Goal: Information Seeking & Learning: Compare options

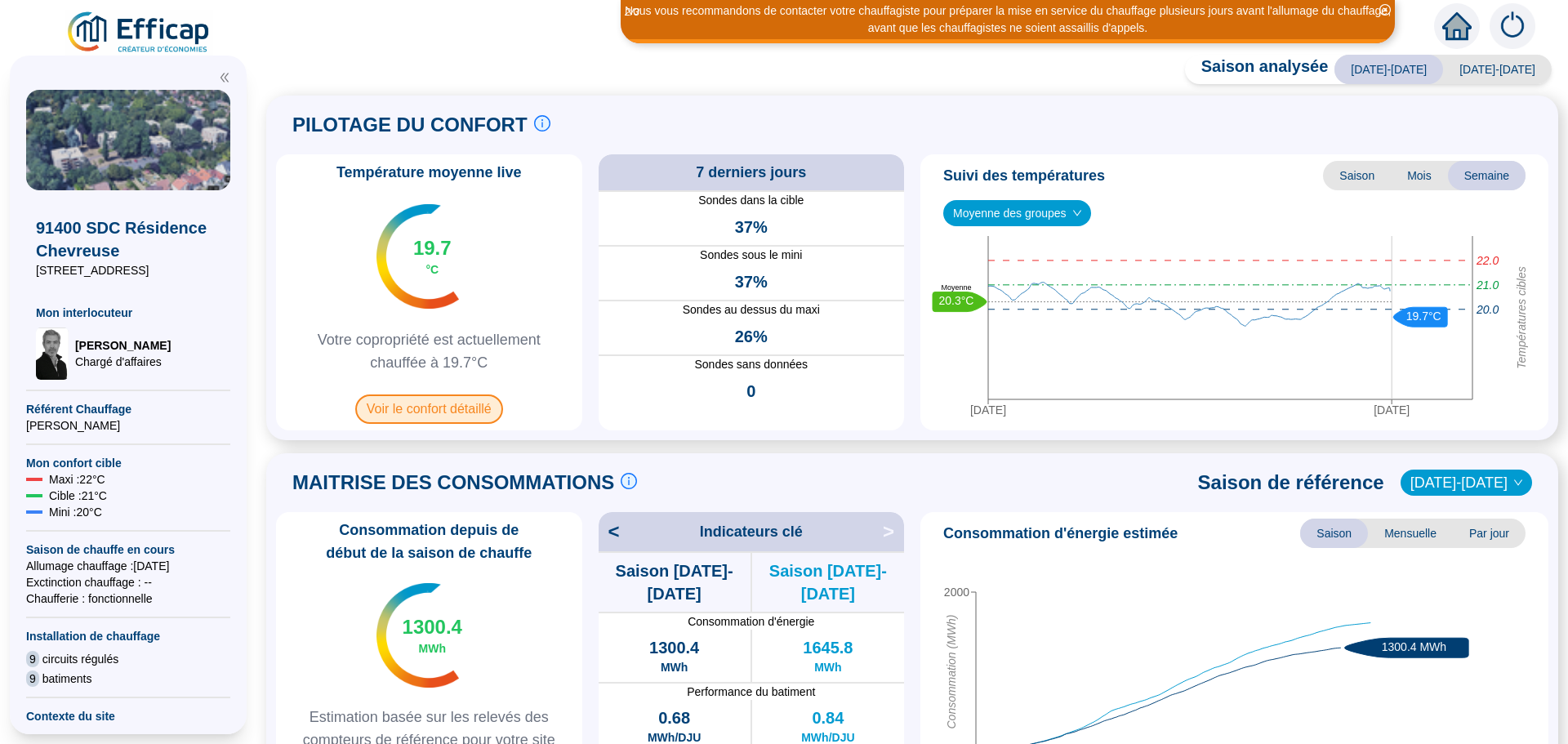
click at [443, 407] on span "Voir le confort détaillé" at bounding box center [429, 409] width 148 height 30
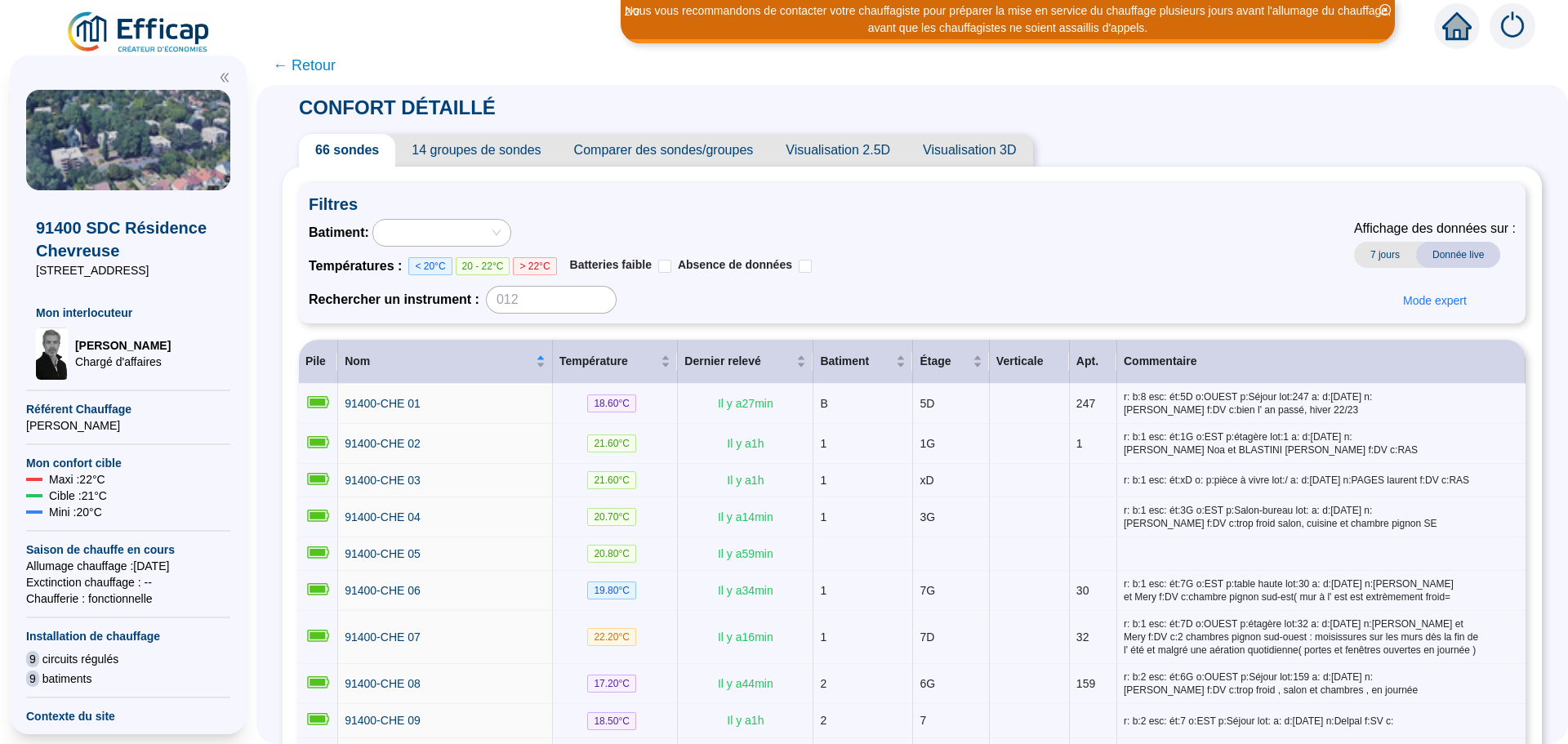
click at [695, 154] on span "Comparer des sondes/groupes" at bounding box center [664, 150] width 213 height 32
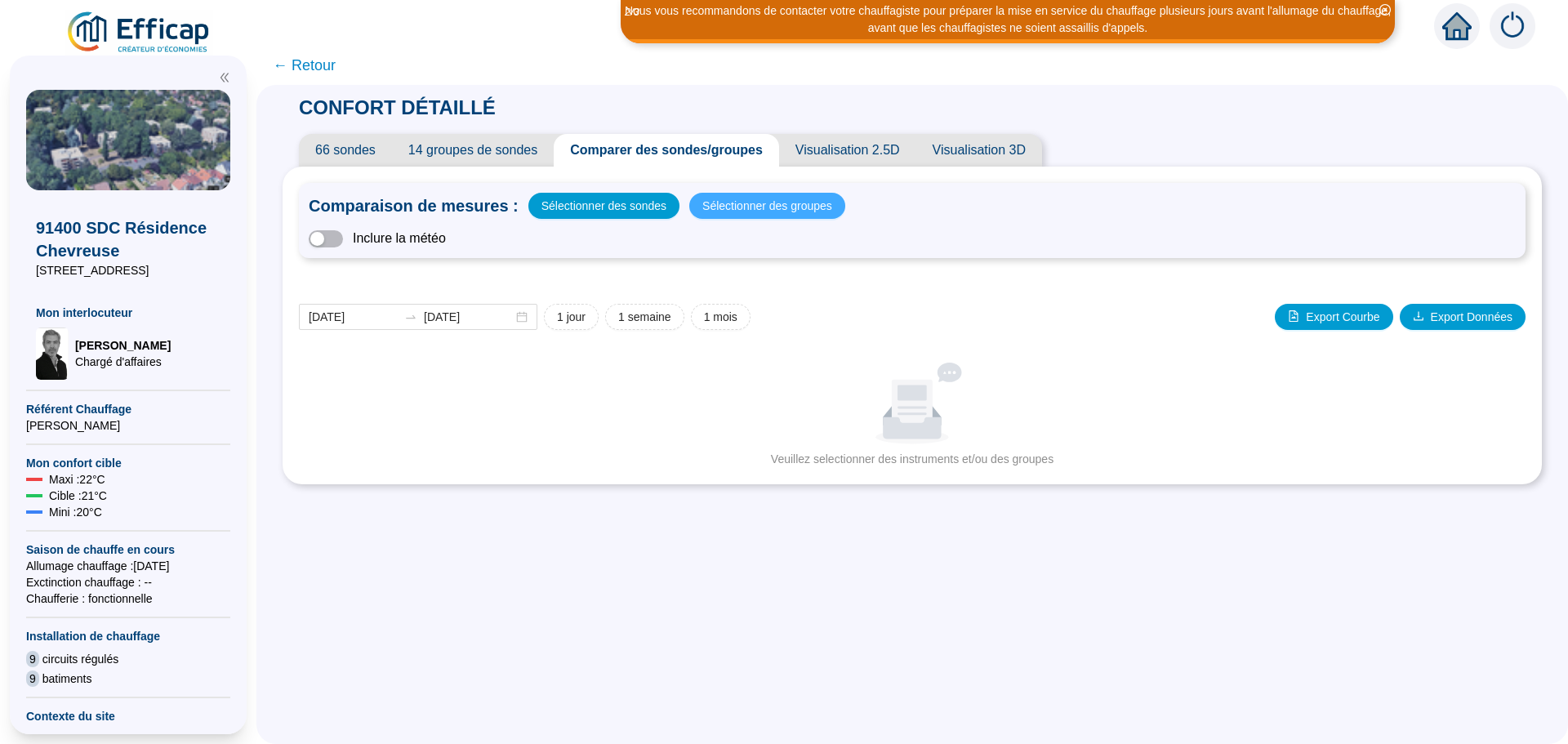
click at [779, 207] on span "Sélectionner des groupes" at bounding box center [767, 205] width 129 height 23
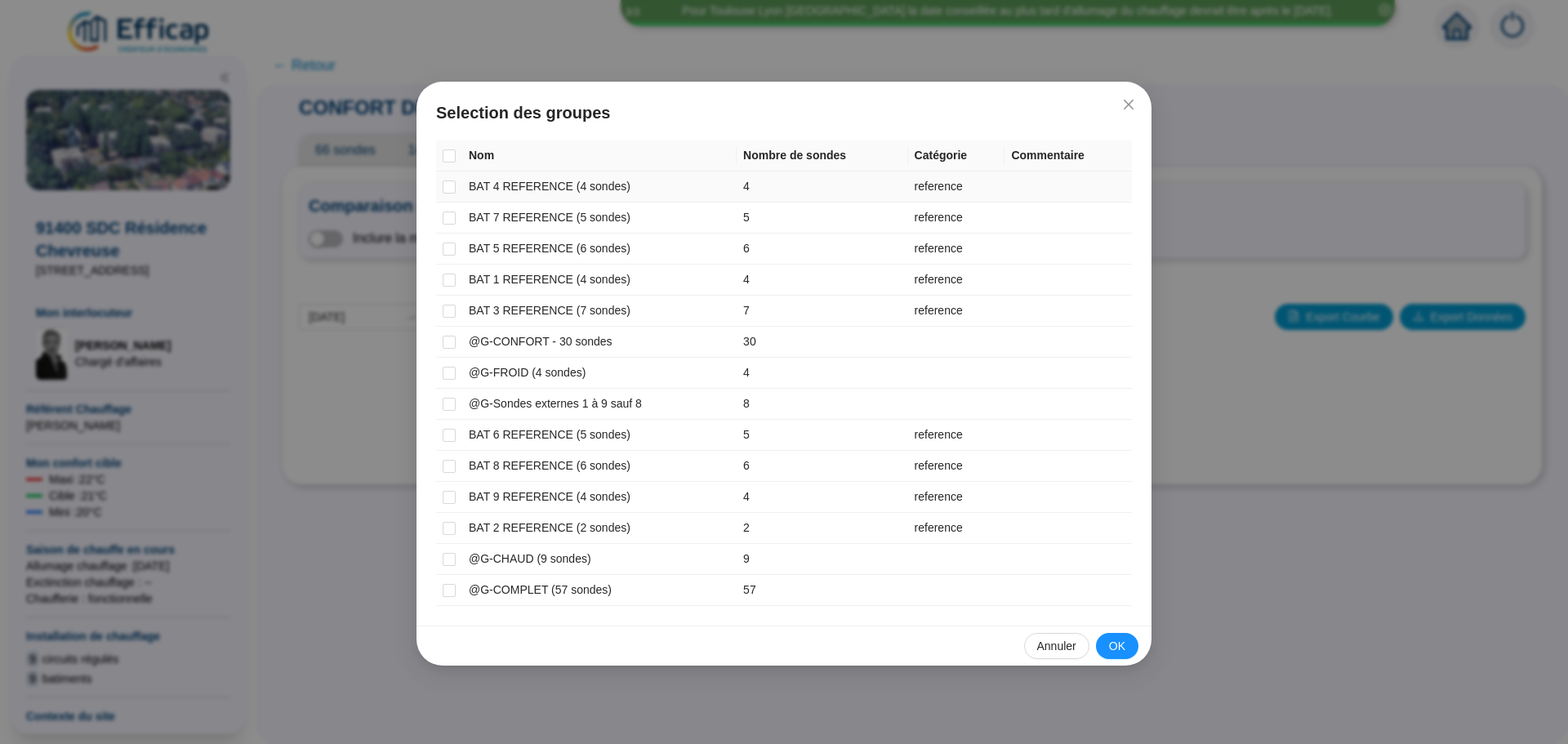
click at [518, 187] on td "BAT 4 REFERENCE (4 sondes)" at bounding box center [599, 188] width 275 height 31
click at [447, 191] on input "checkbox" at bounding box center [449, 187] width 13 height 13
checkbox input "true"
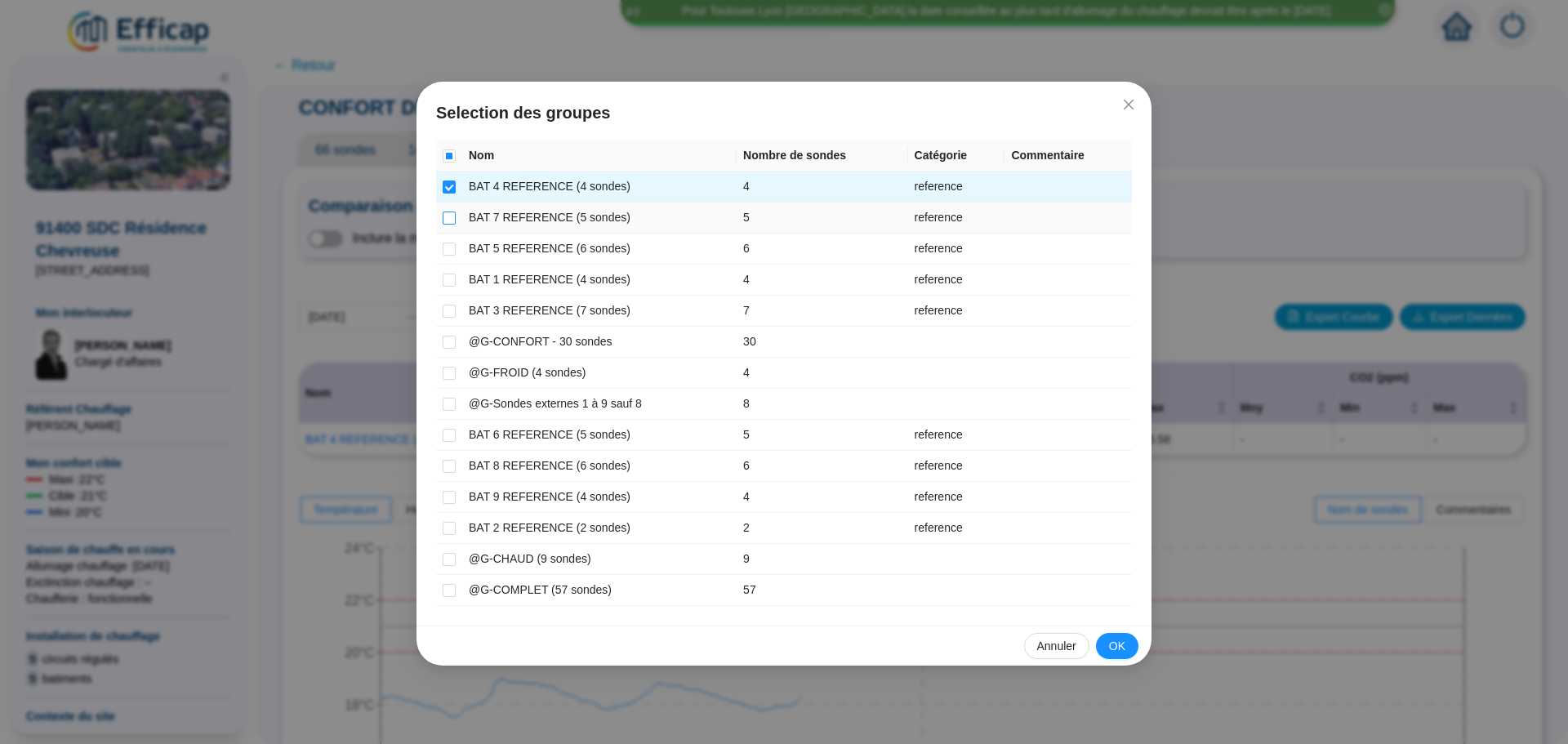
click at [449, 213] on input "checkbox" at bounding box center [449, 218] width 13 height 13
checkbox input "true"
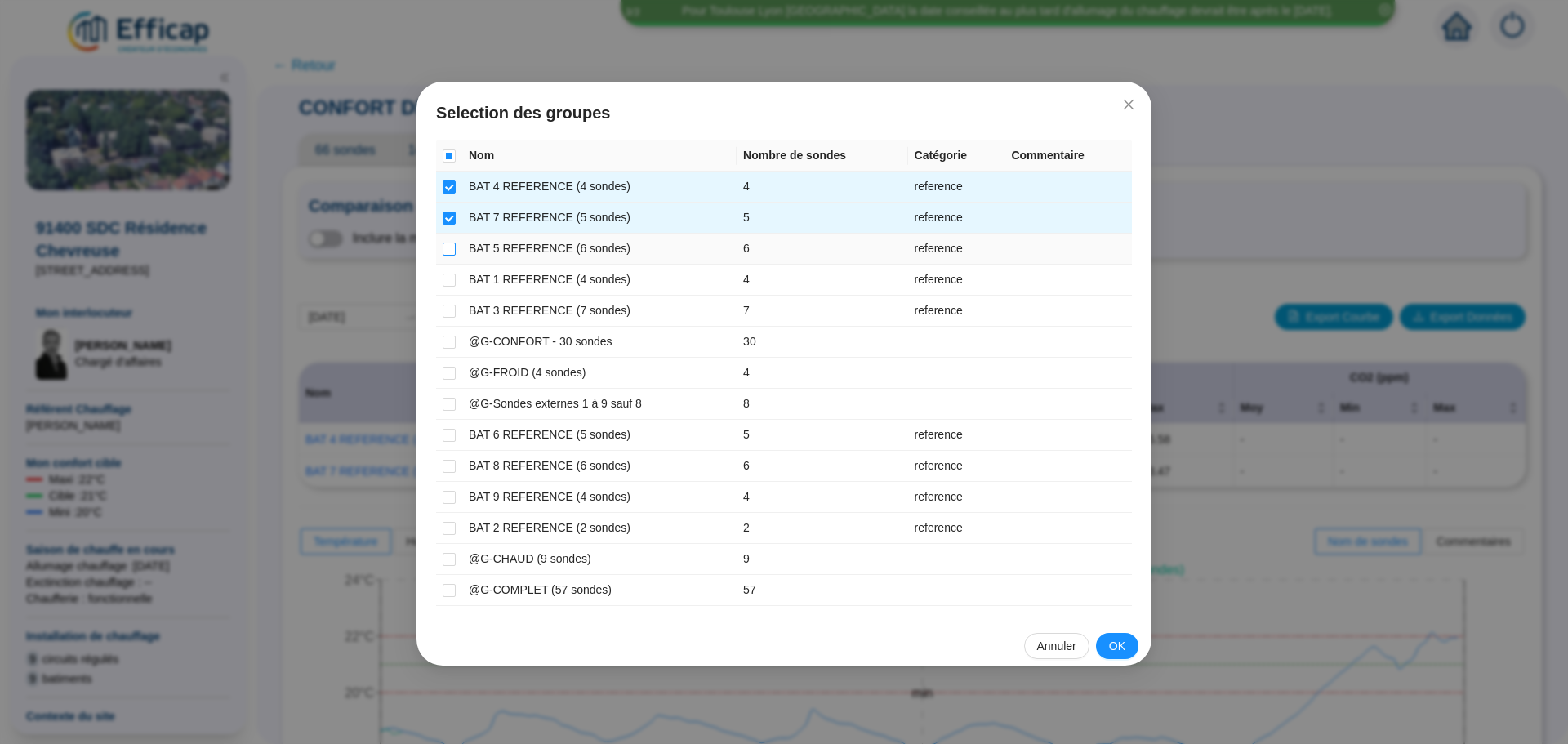
click at [454, 245] on input "checkbox" at bounding box center [449, 249] width 13 height 13
checkbox input "true"
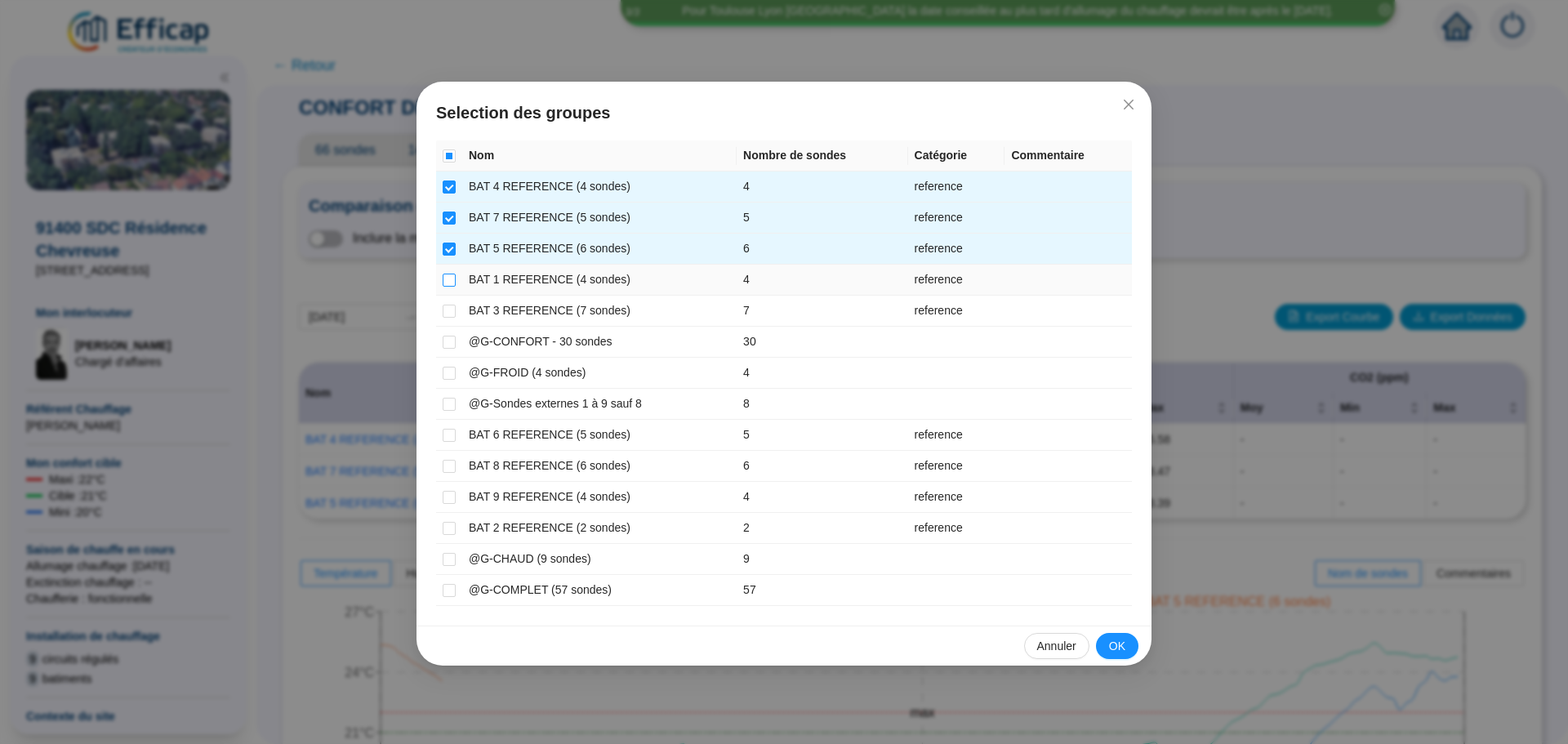
click at [453, 279] on input "checkbox" at bounding box center [449, 280] width 13 height 13
checkbox input "true"
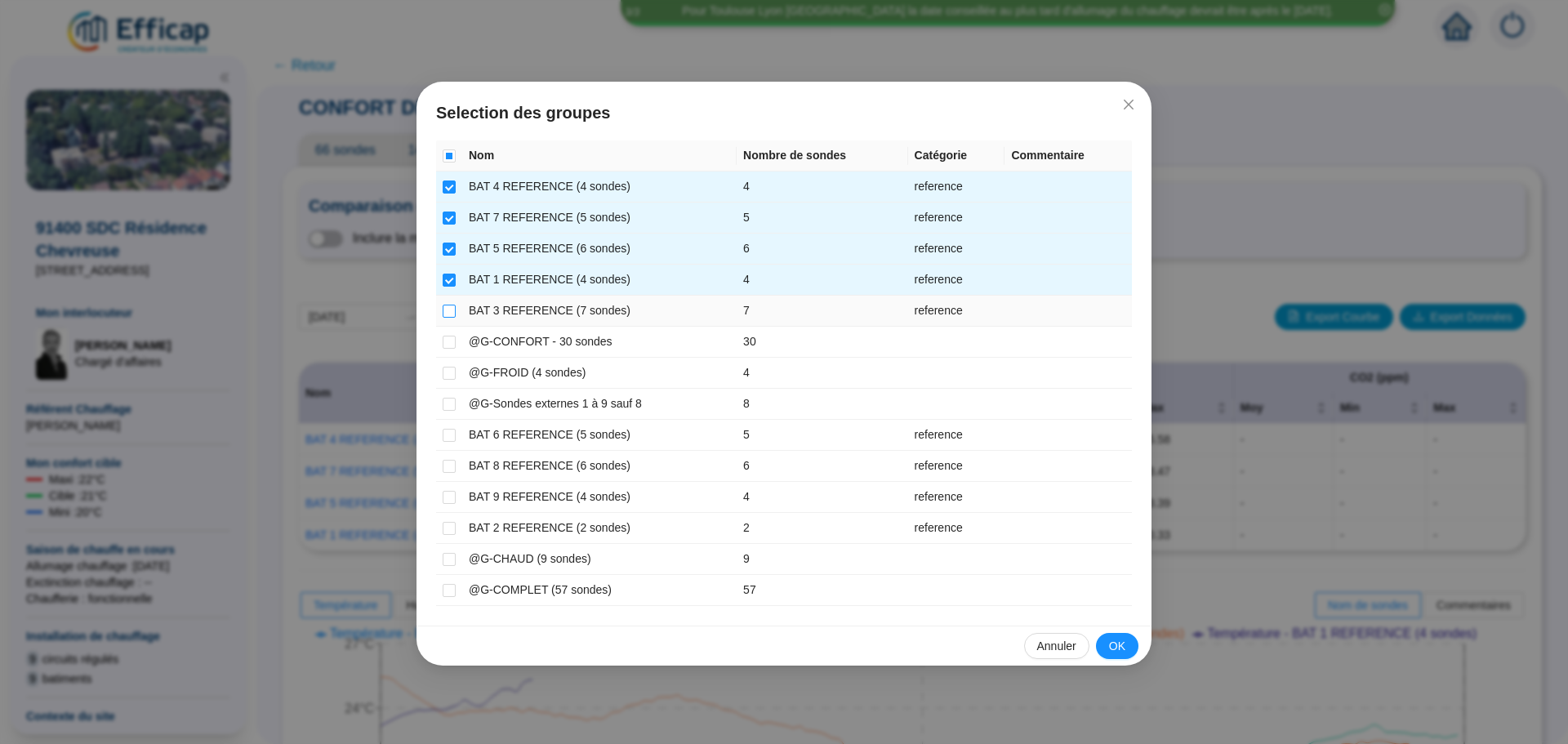
click at [452, 314] on input "checkbox" at bounding box center [449, 311] width 13 height 13
checkbox input "true"
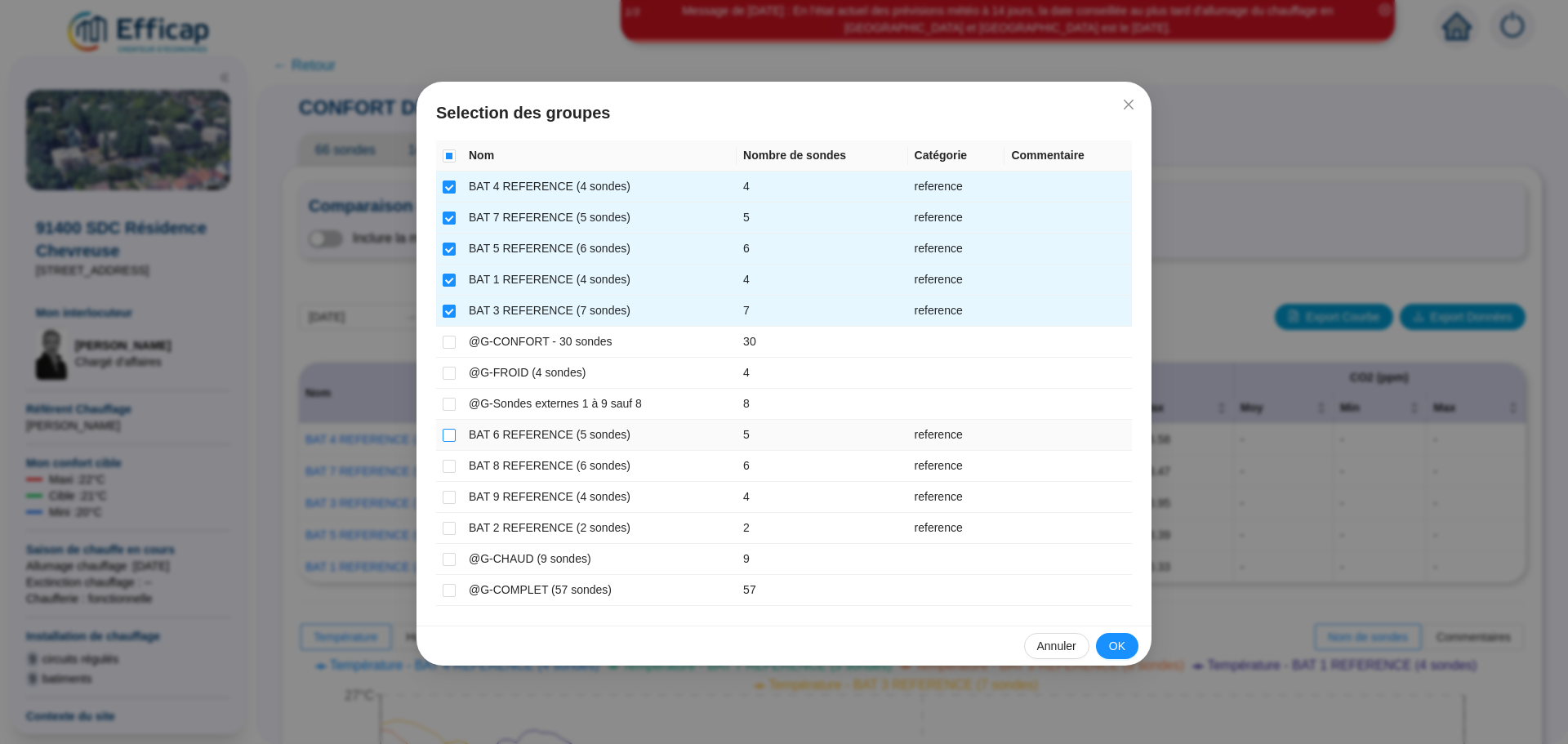
click at [452, 439] on input "checkbox" at bounding box center [449, 435] width 13 height 13
checkbox input "true"
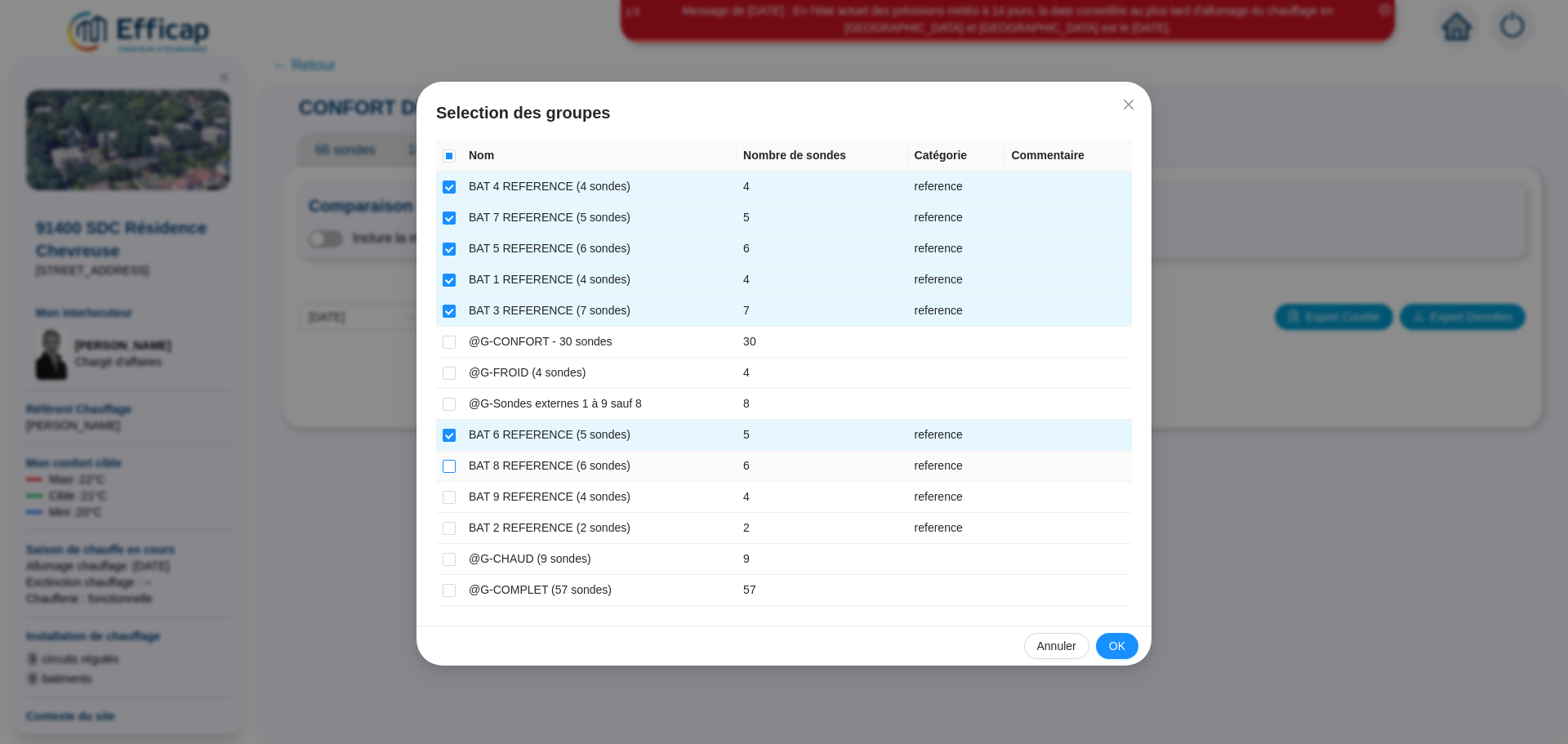
click at [450, 467] on input "checkbox" at bounding box center [449, 466] width 13 height 13
checkbox input "true"
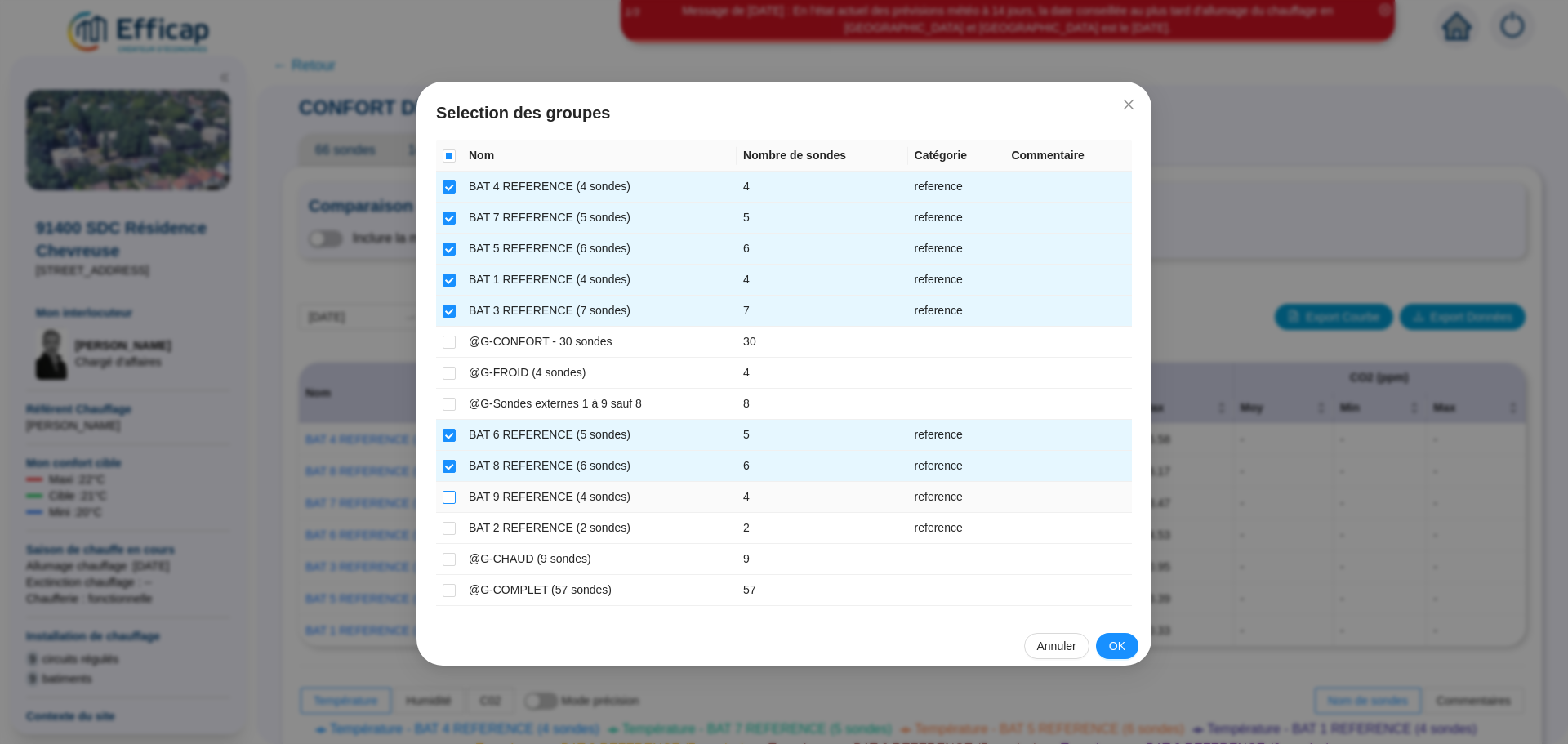
click at [448, 493] on input "checkbox" at bounding box center [449, 497] width 13 height 13
checkbox input "true"
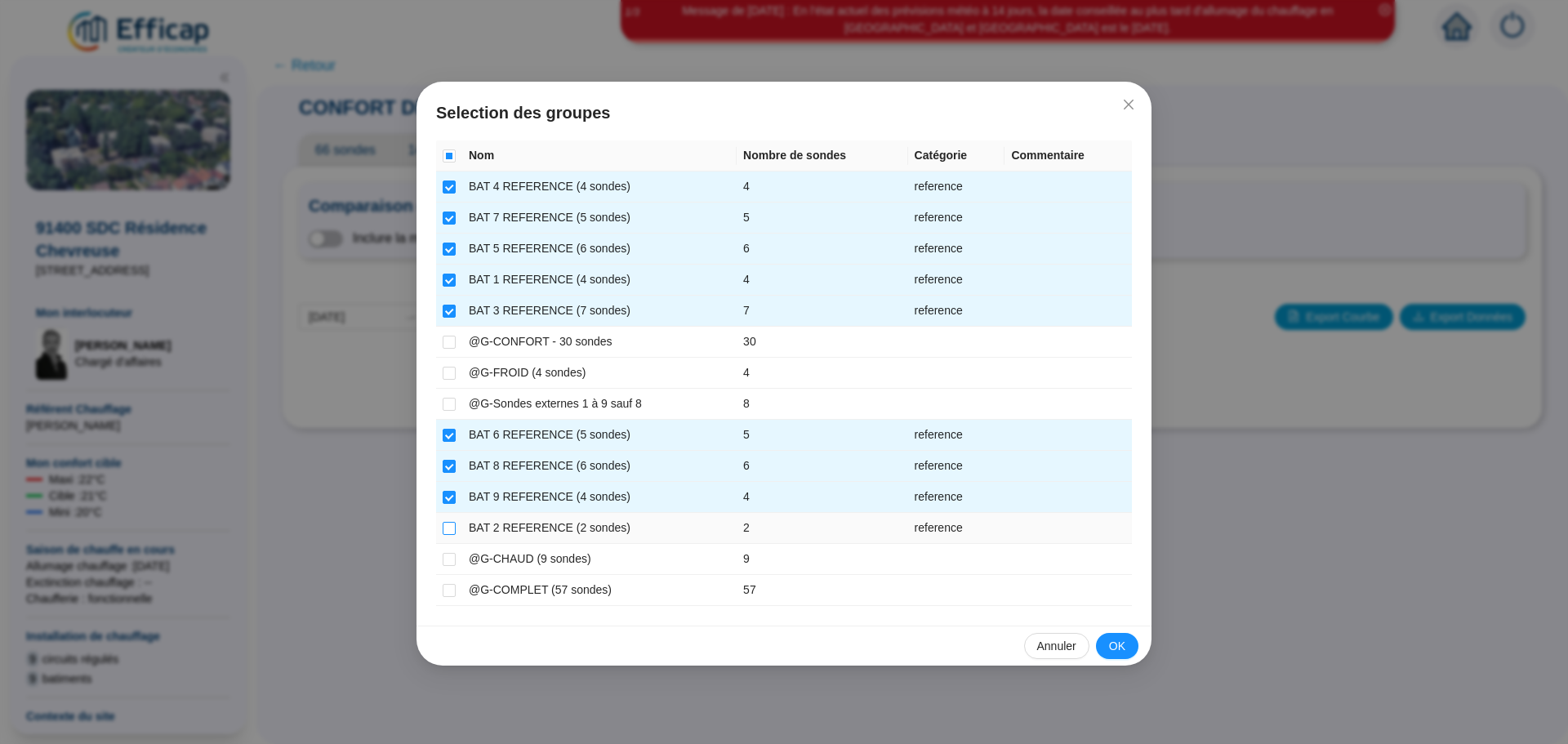
click at [447, 519] on label at bounding box center [449, 528] width 13 height 18
click at [447, 521] on input "checkbox" at bounding box center [449, 528] width 13 height 13
checkbox input "true"
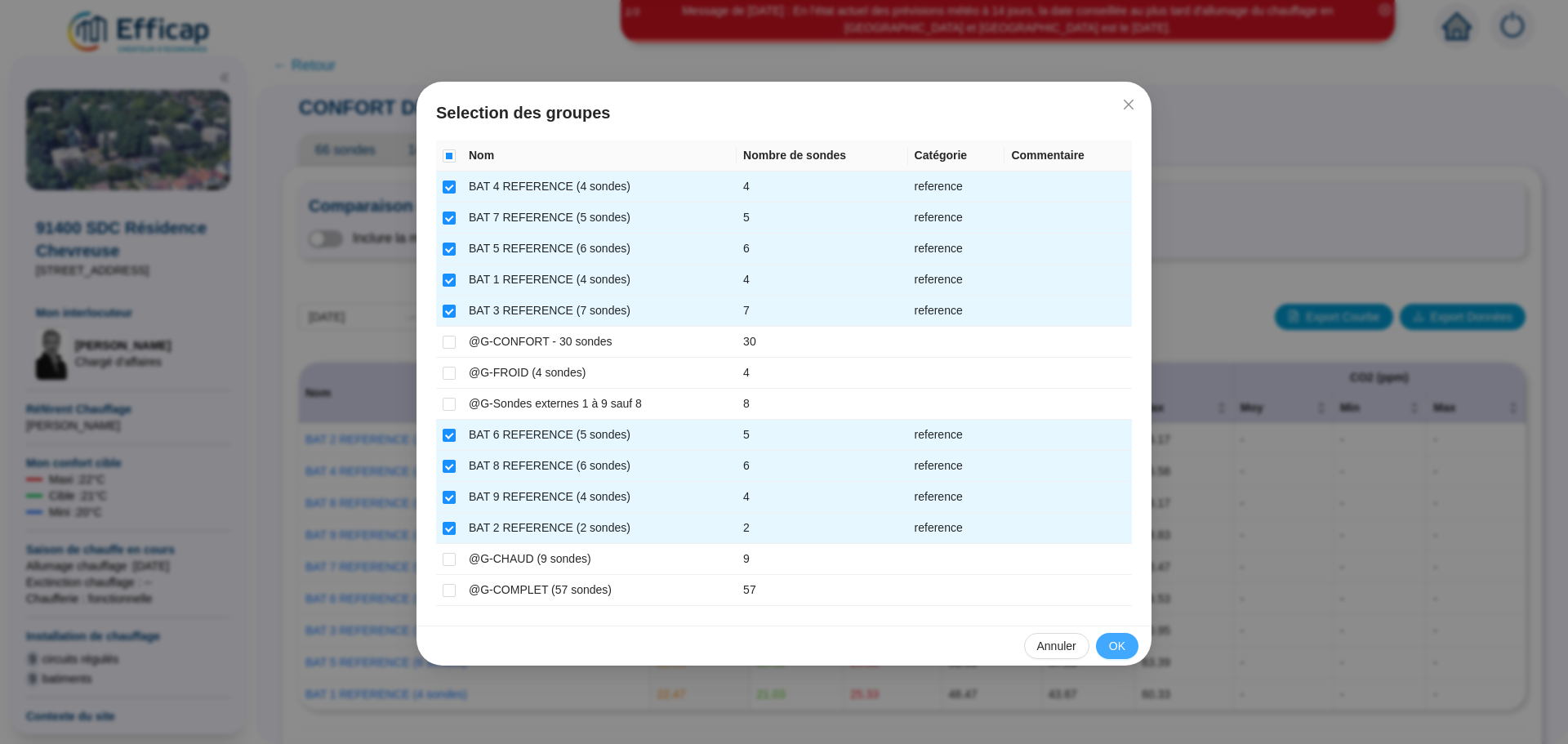
click at [1117, 647] on span "OK" at bounding box center [1118, 646] width 17 height 18
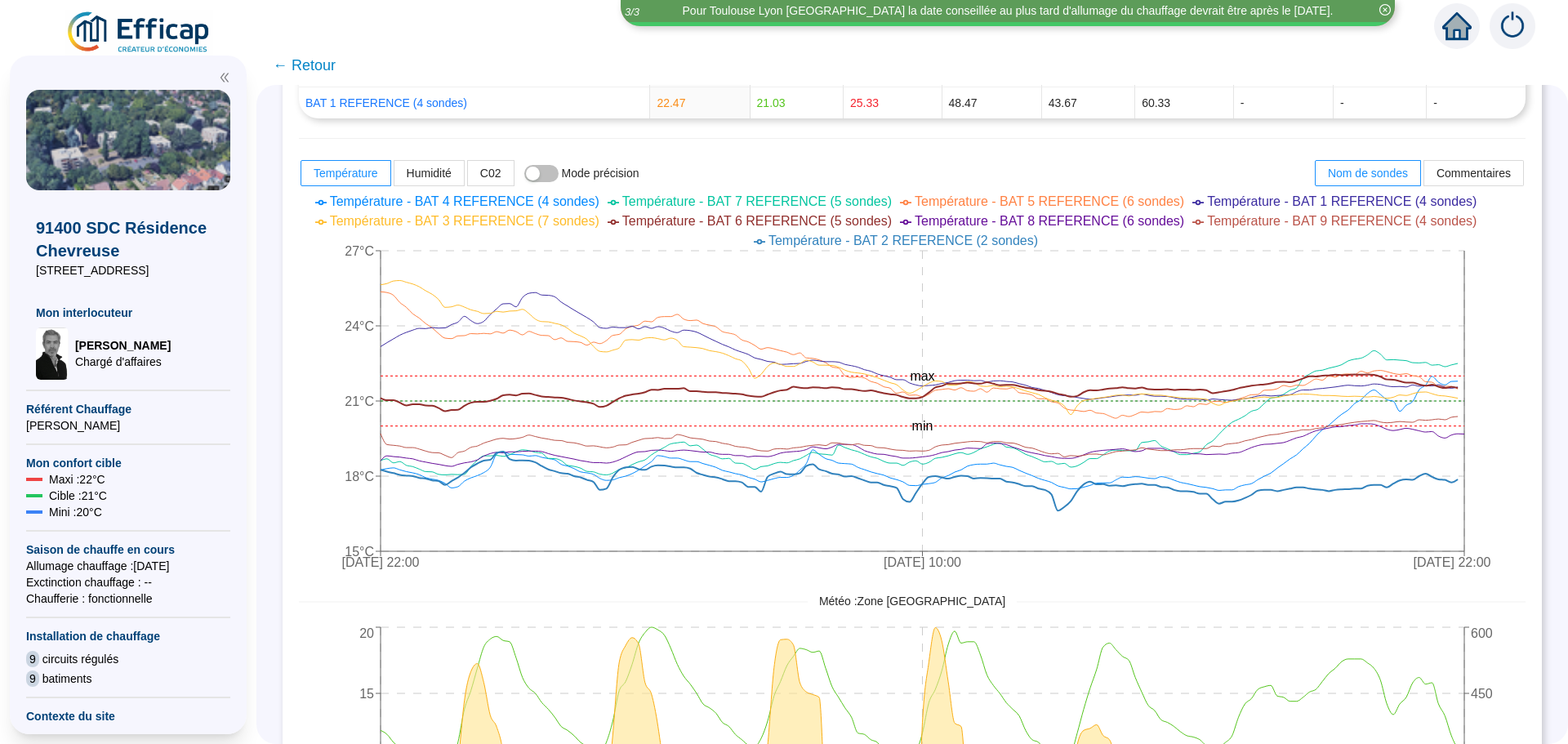
scroll to position [490, 0]
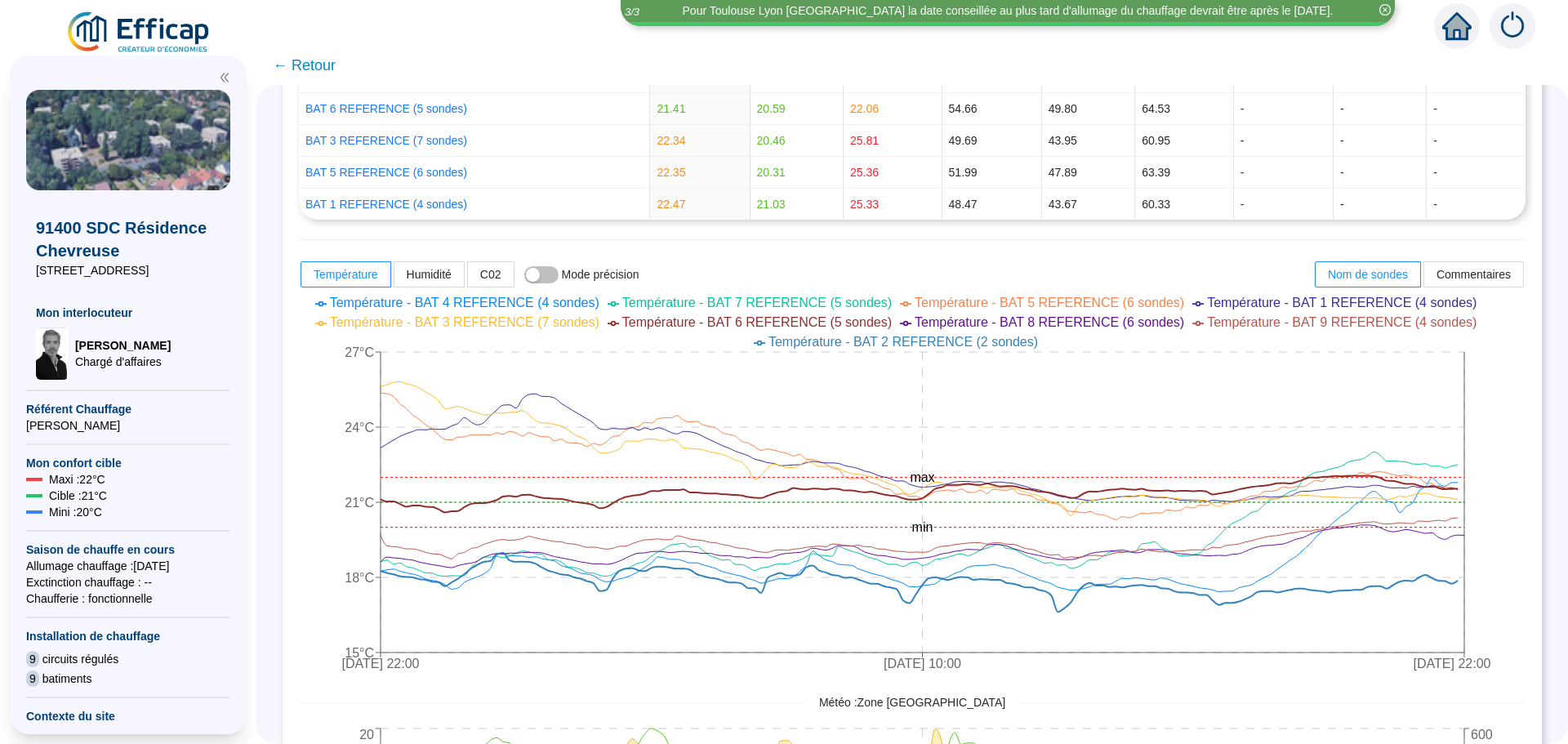
click at [329, 59] on span "← Retour" at bounding box center [304, 65] width 63 height 23
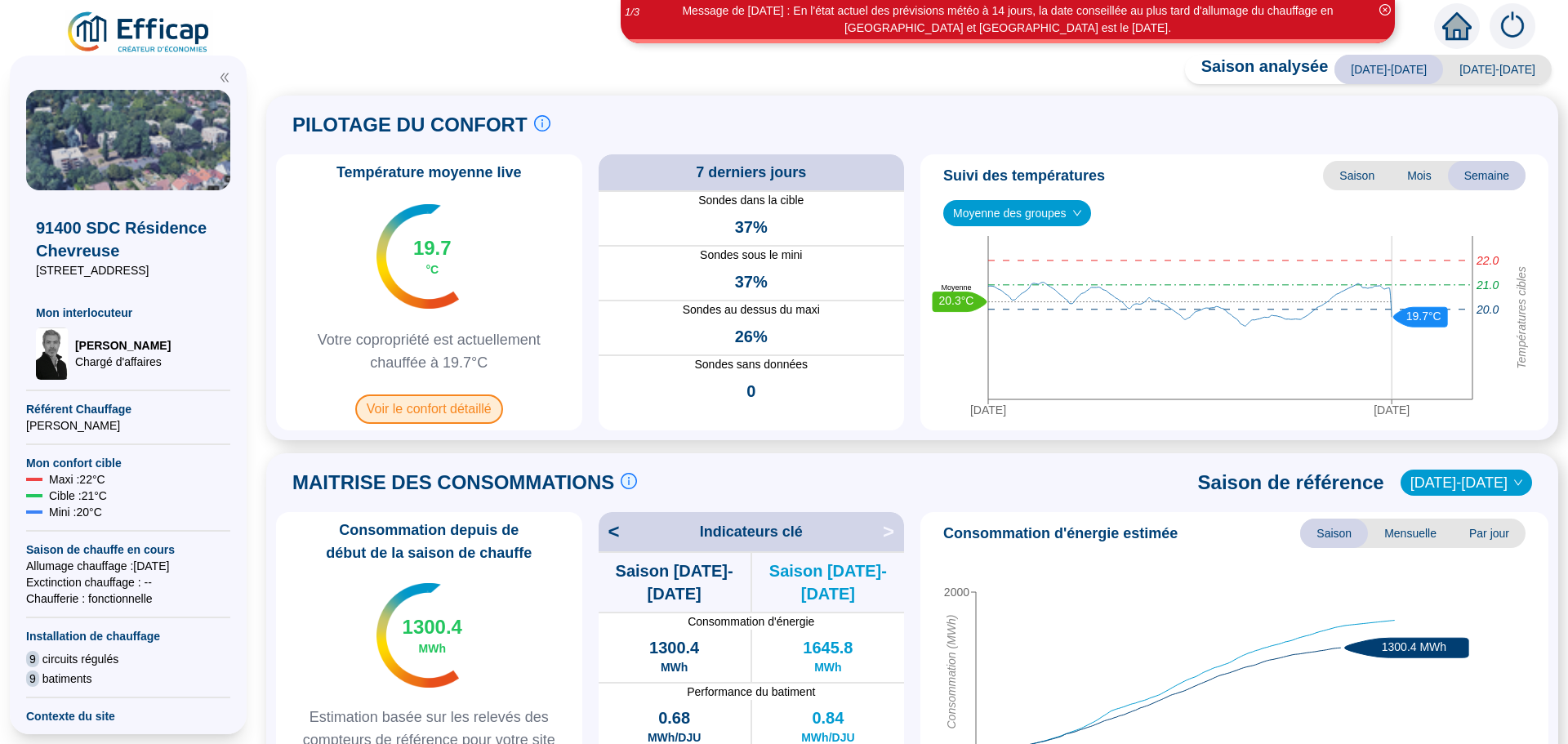
click at [467, 409] on span "Voir le confort détaillé" at bounding box center [429, 409] width 148 height 30
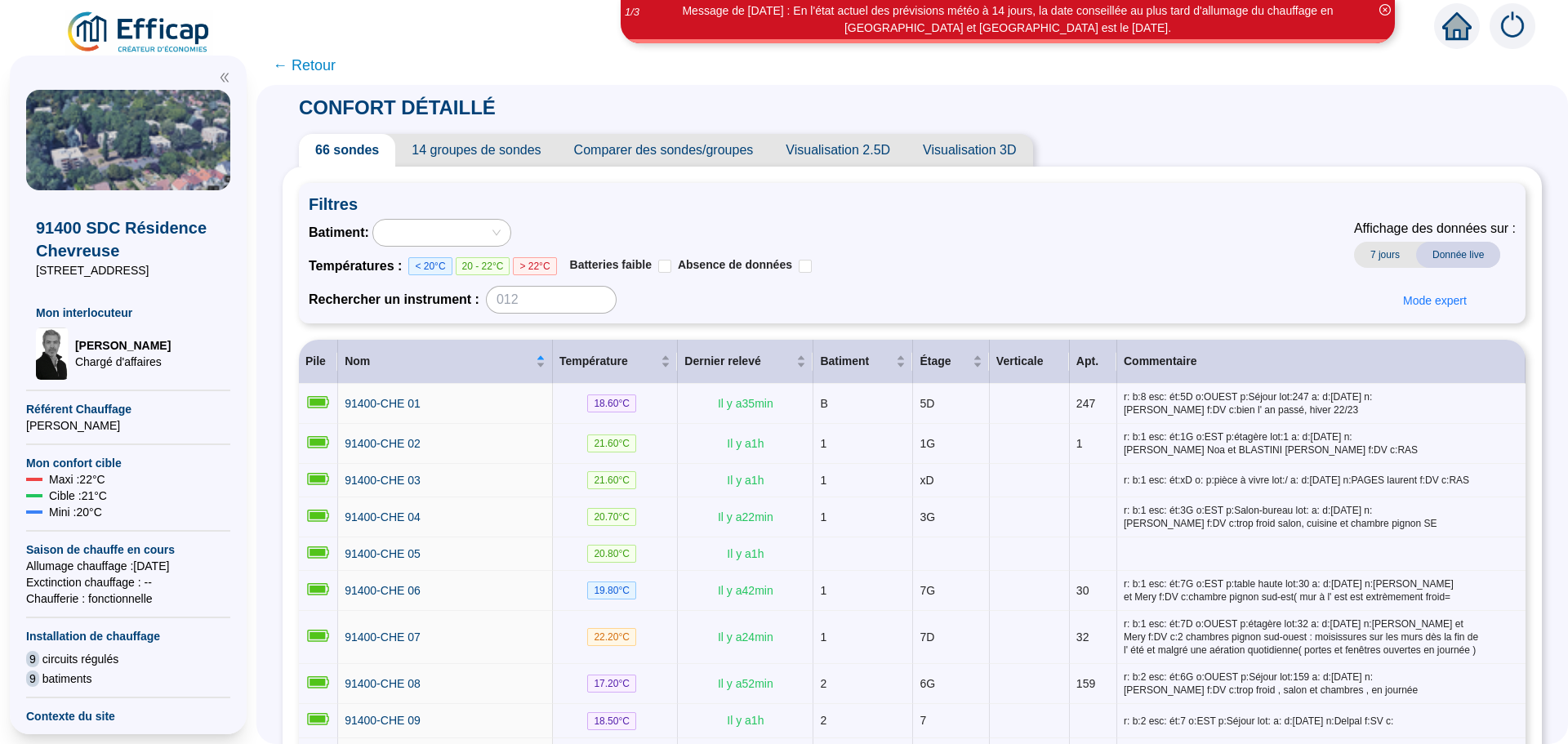
click at [682, 151] on span "Comparer des sondes/groupes" at bounding box center [664, 150] width 213 height 32
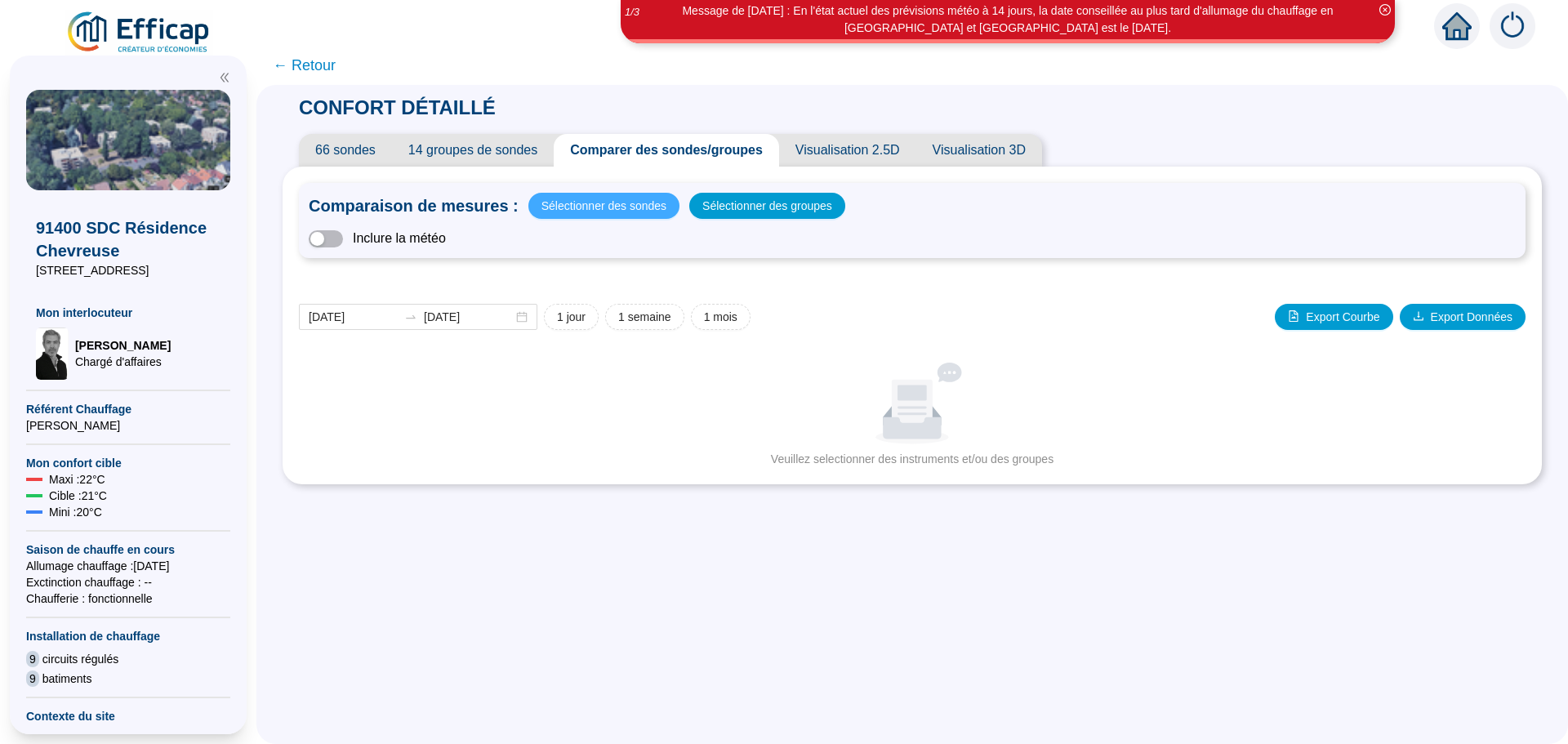
click at [626, 205] on span "Sélectionner des sondes" at bounding box center [604, 205] width 125 height 23
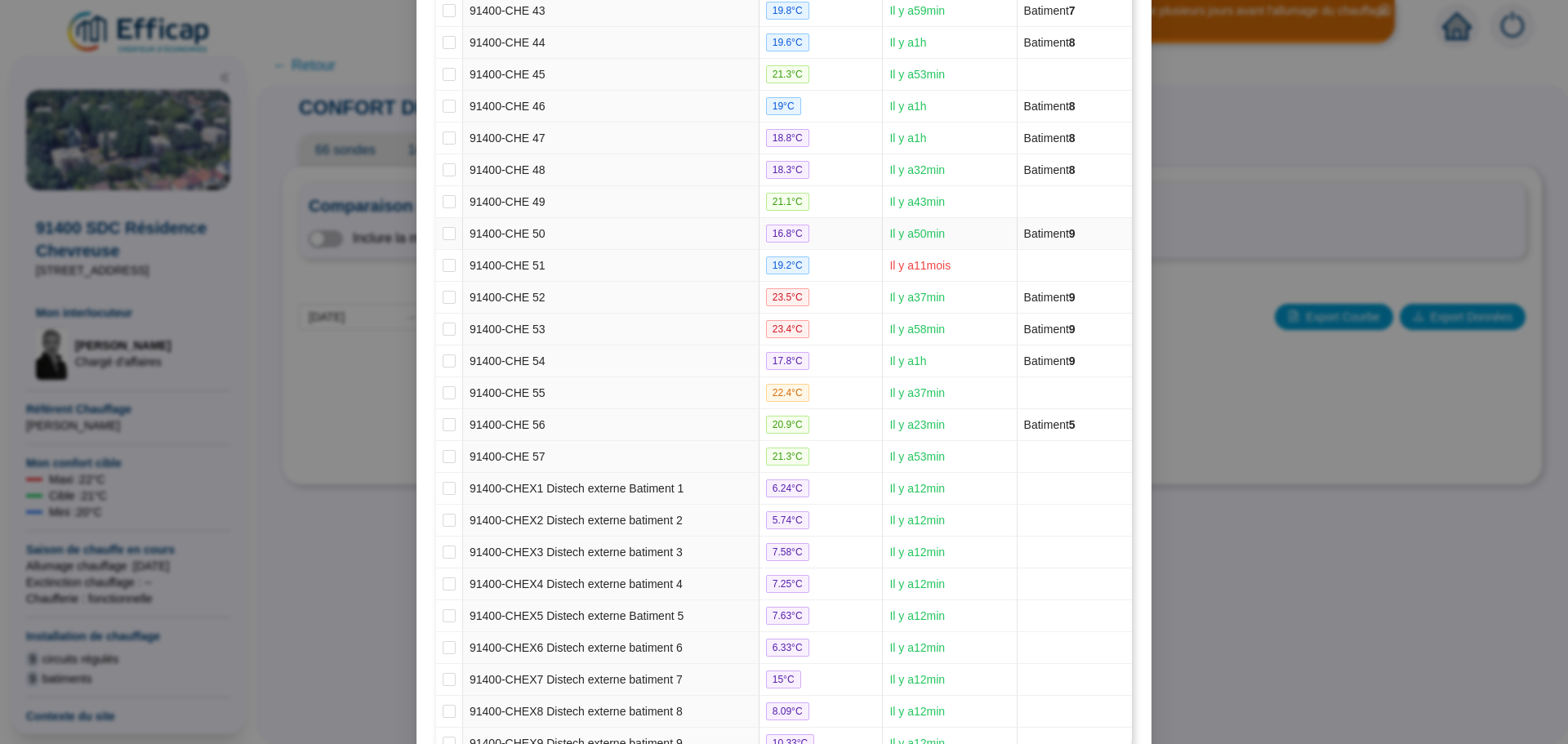
scroll to position [1671, 0]
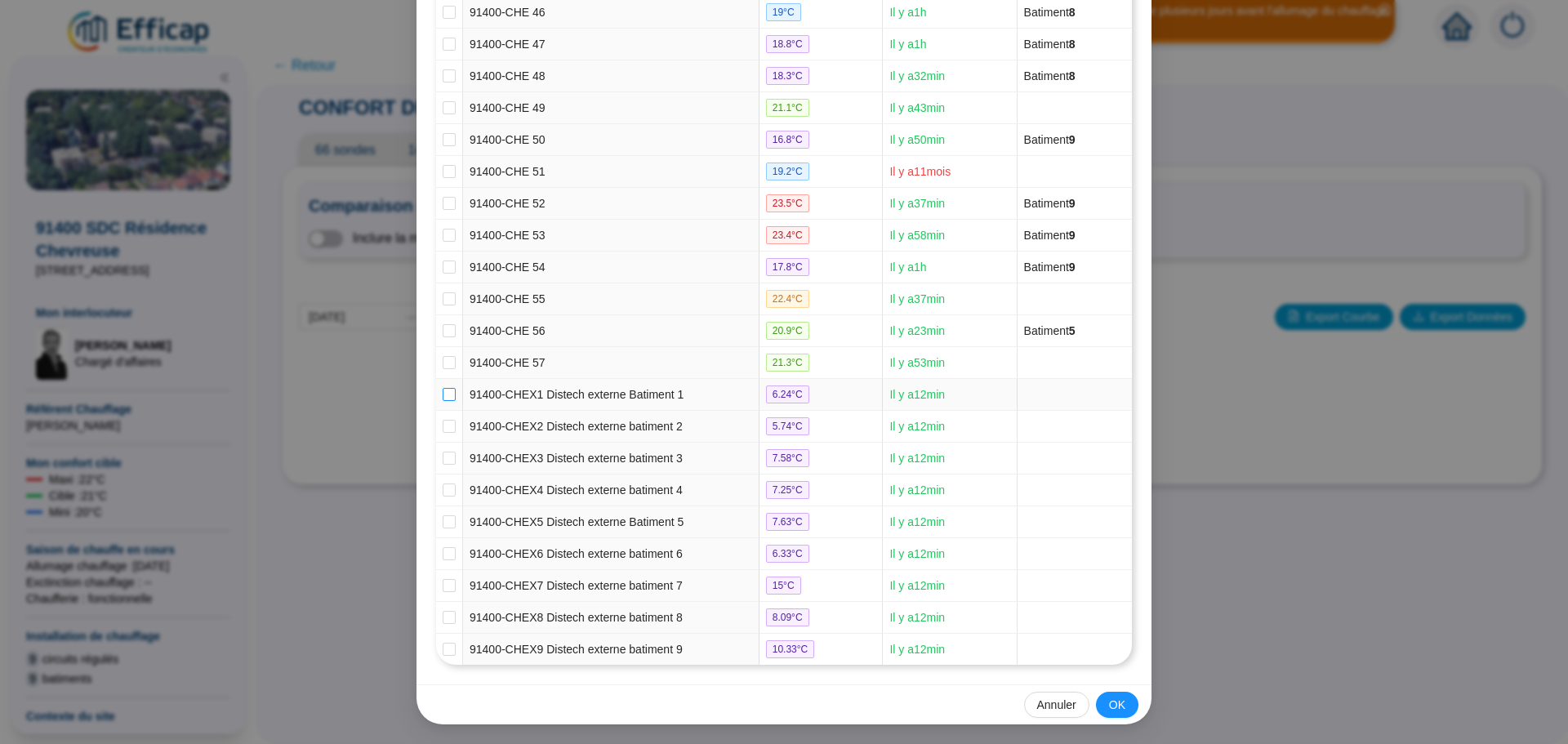
click at [444, 396] on input "checkbox" at bounding box center [449, 395] width 13 height 13
checkbox input "true"
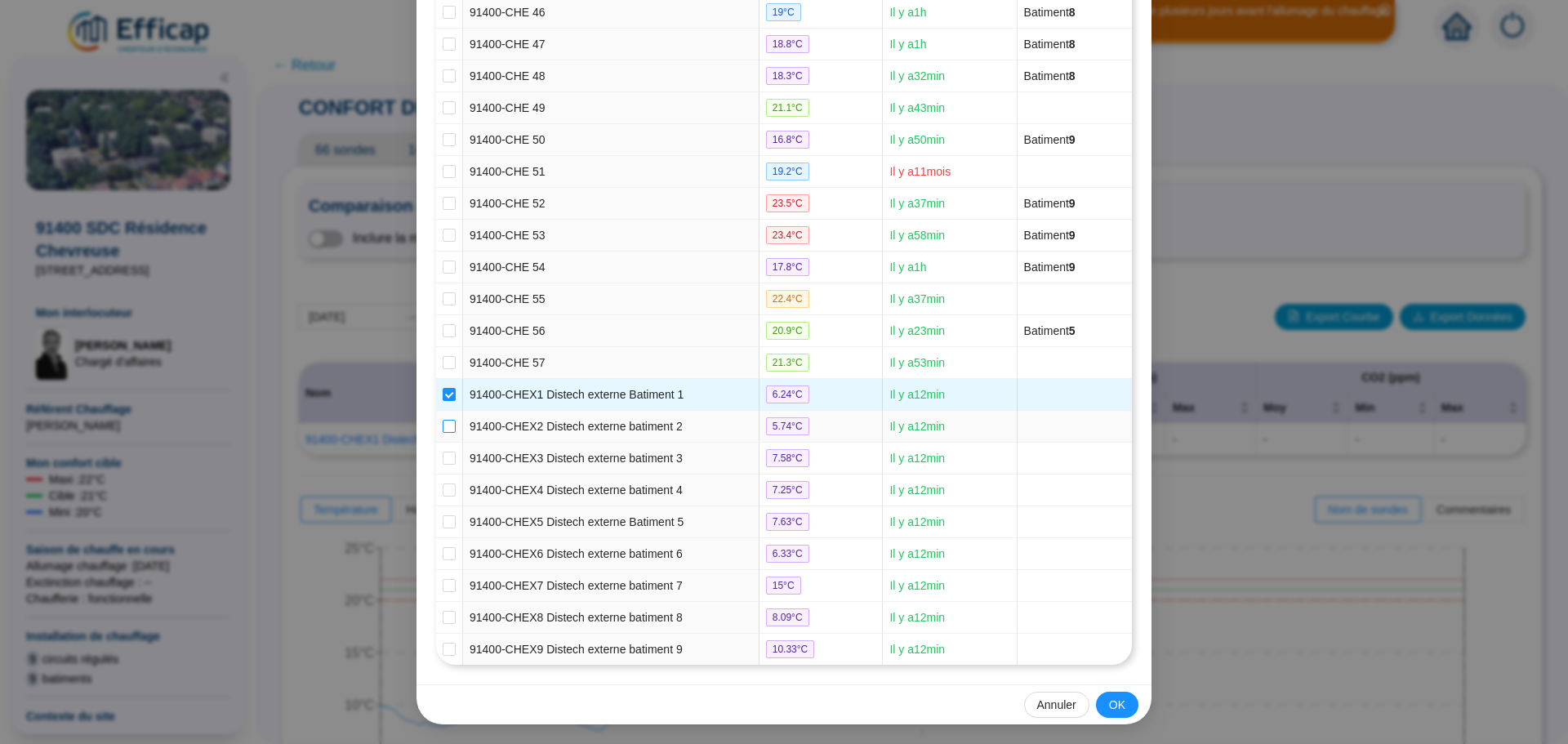
click at [444, 421] on input "checkbox" at bounding box center [449, 426] width 13 height 13
checkbox input "true"
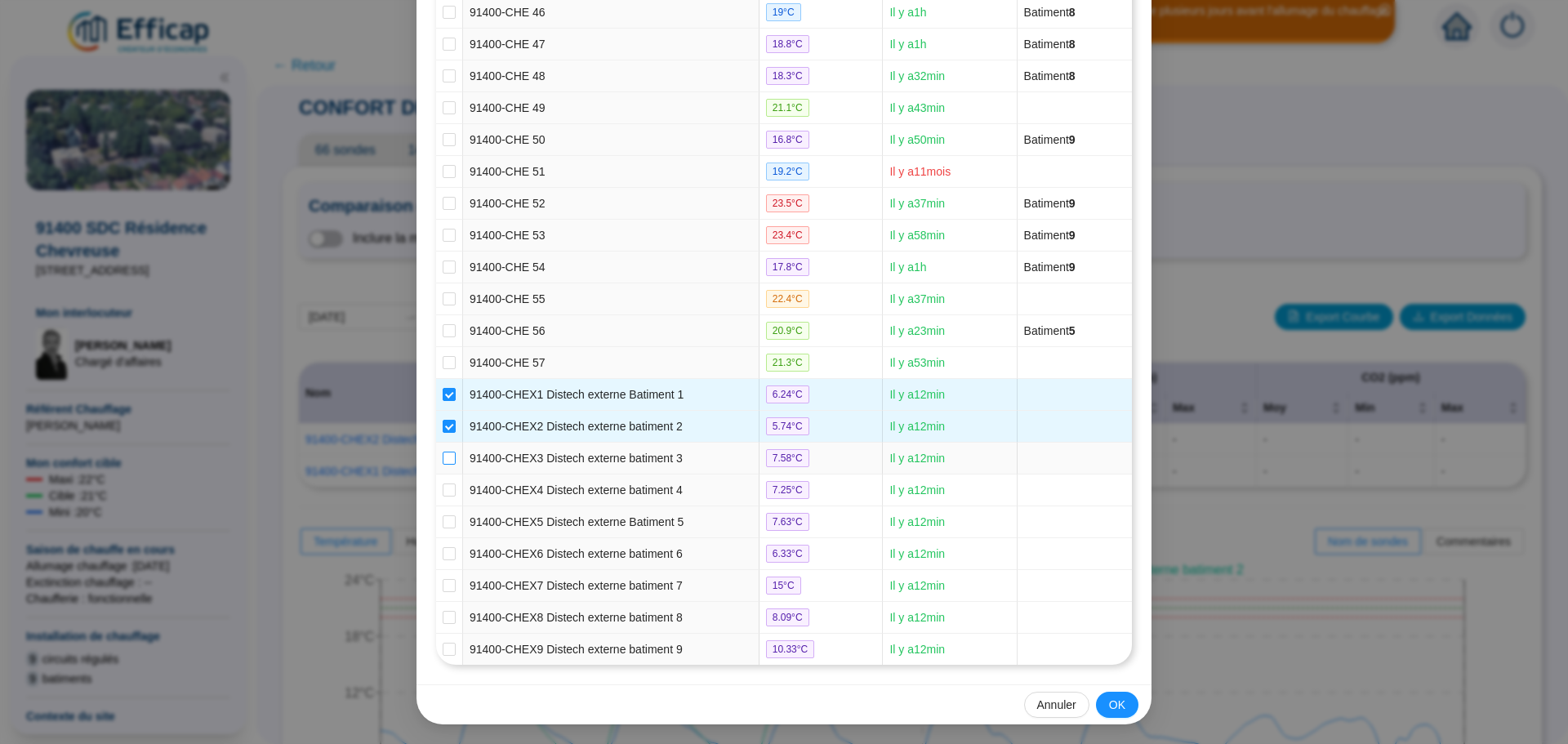
drag, startPoint x: 445, startPoint y: 453, endPoint x: 445, endPoint y: 465, distance: 12.0
click at [445, 454] on input "checkbox" at bounding box center [449, 457] width 13 height 13
checkbox input "true"
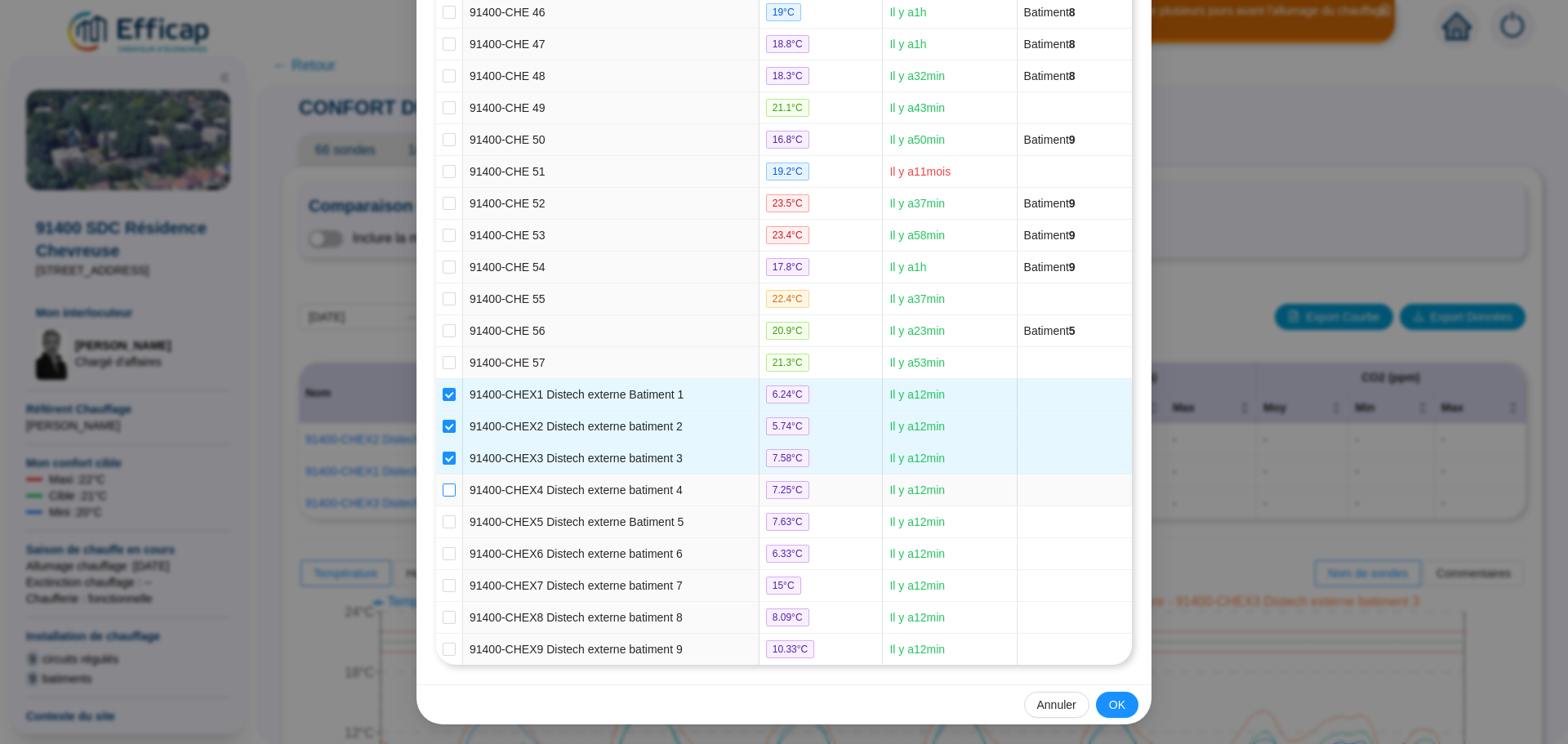
click at [443, 482] on label at bounding box center [449, 490] width 13 height 18
click at [443, 483] on input "checkbox" at bounding box center [449, 490] width 13 height 13
checkbox input "true"
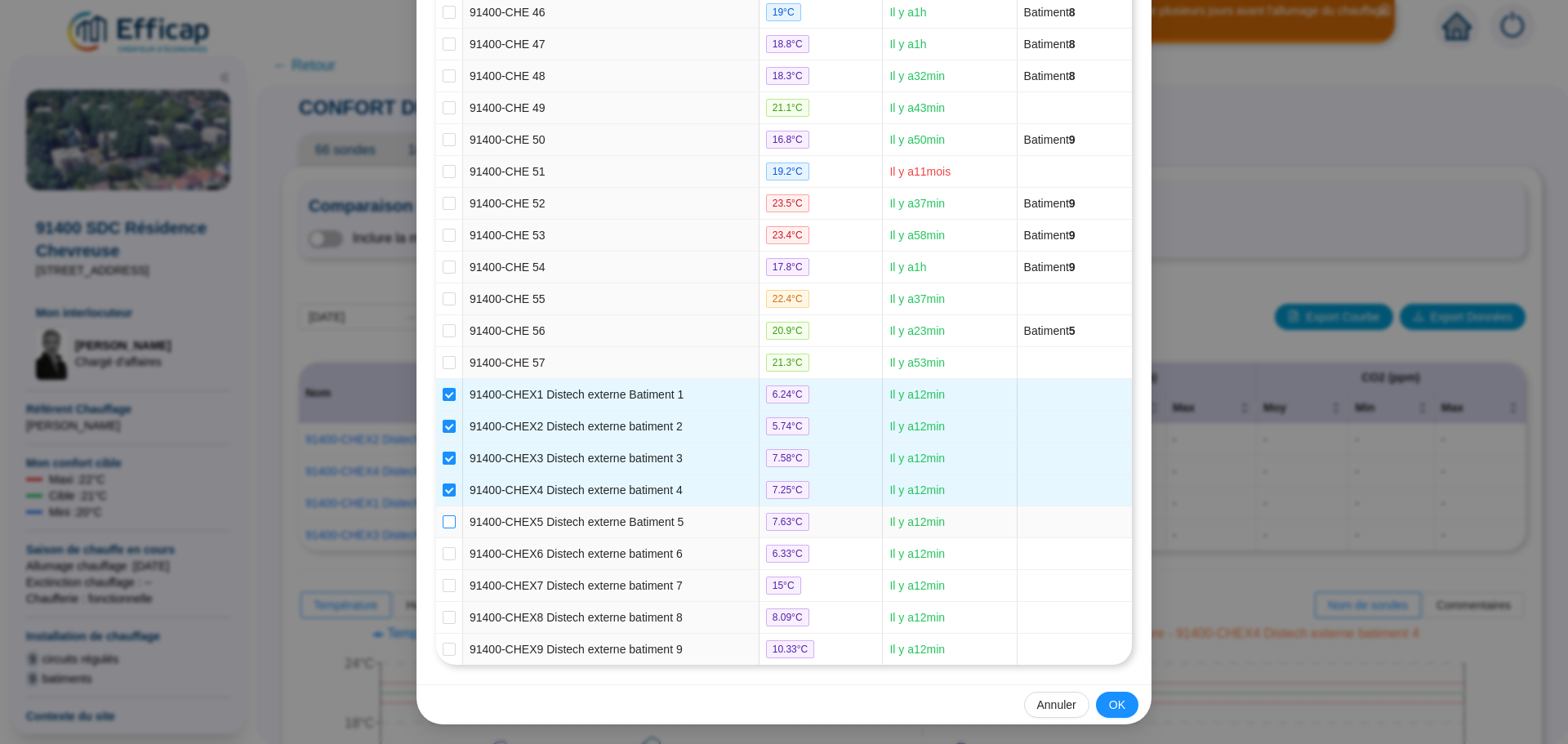
click at [443, 514] on label at bounding box center [449, 522] width 13 height 18
click at [443, 515] on input "checkbox" at bounding box center [449, 521] width 13 height 13
checkbox input "true"
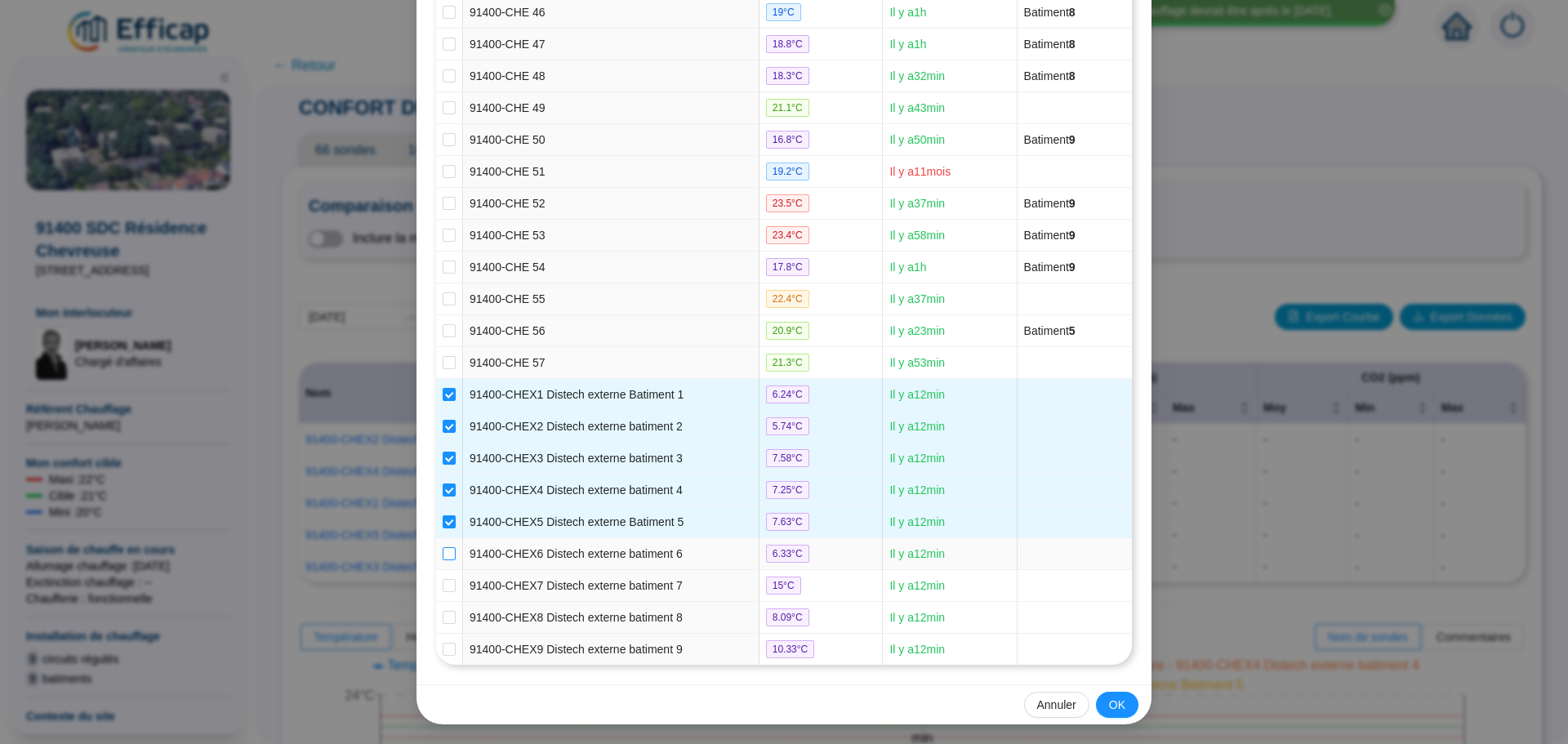
click at [447, 556] on input "checkbox" at bounding box center [449, 554] width 13 height 13
checkbox input "true"
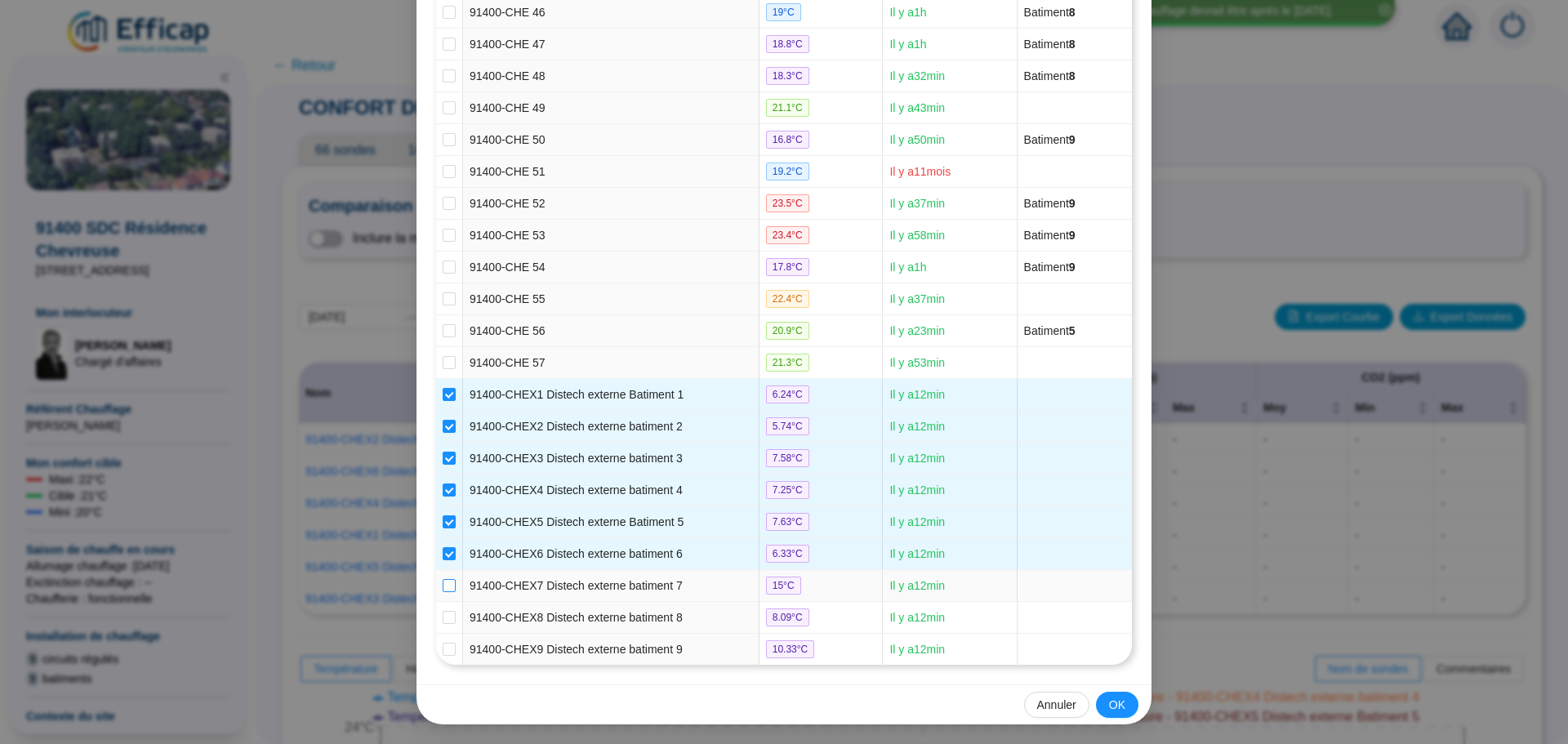
click at [443, 584] on input "checkbox" at bounding box center [449, 585] width 13 height 13
checkbox input "true"
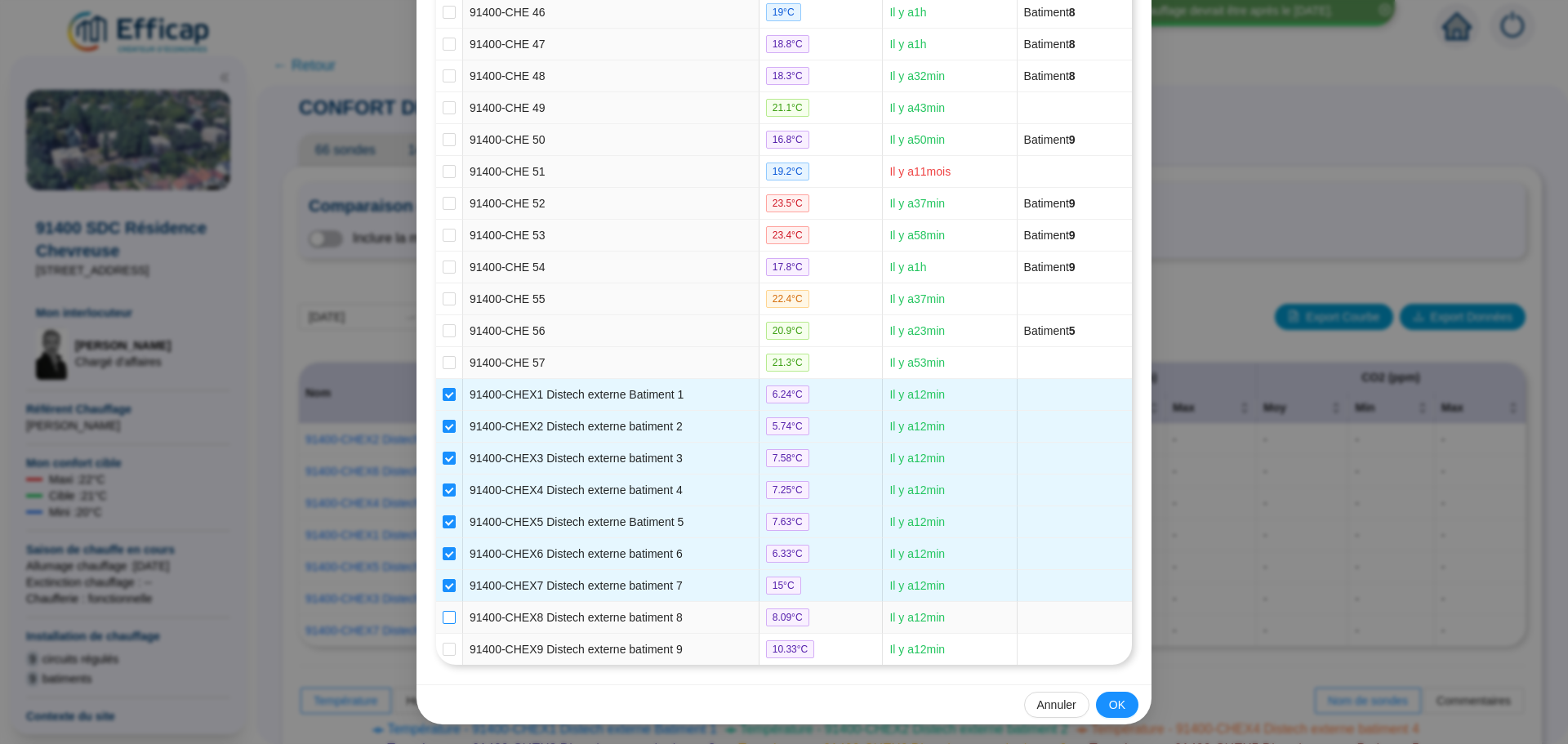
click at [445, 615] on input "checkbox" at bounding box center [449, 617] width 13 height 13
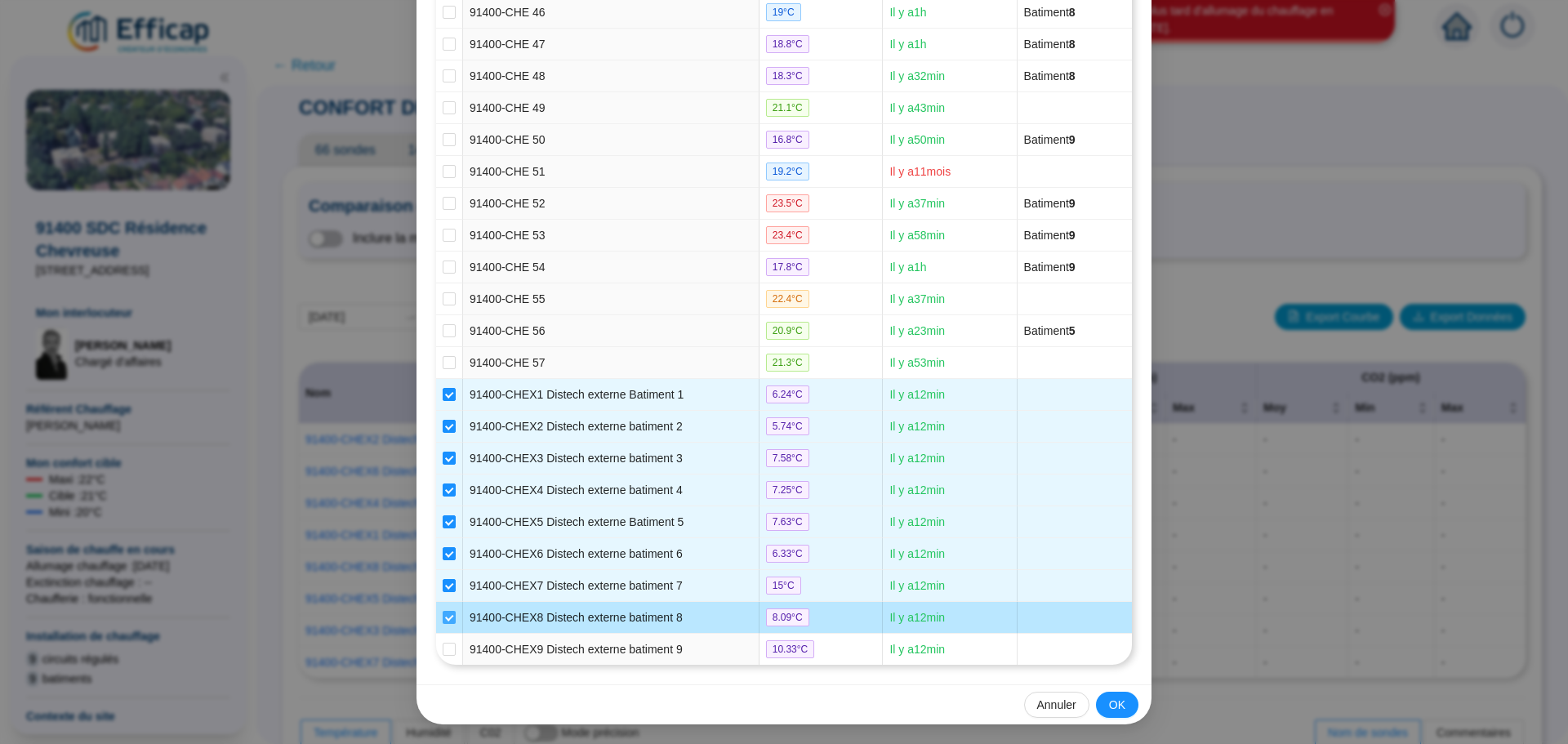
click at [445, 620] on input "checkbox" at bounding box center [449, 617] width 13 height 13
checkbox input "false"
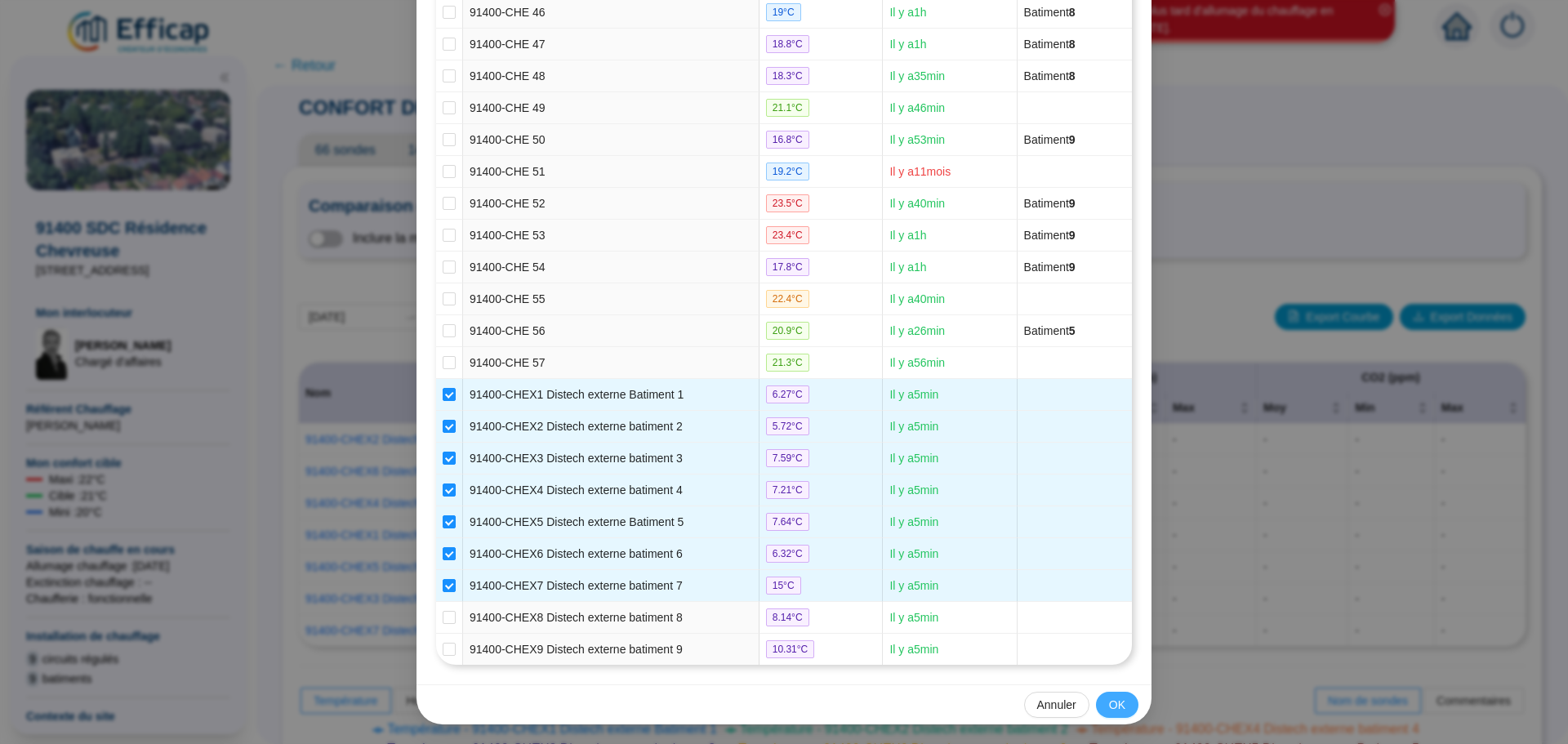
click at [1116, 700] on span "OK" at bounding box center [1118, 704] width 17 height 18
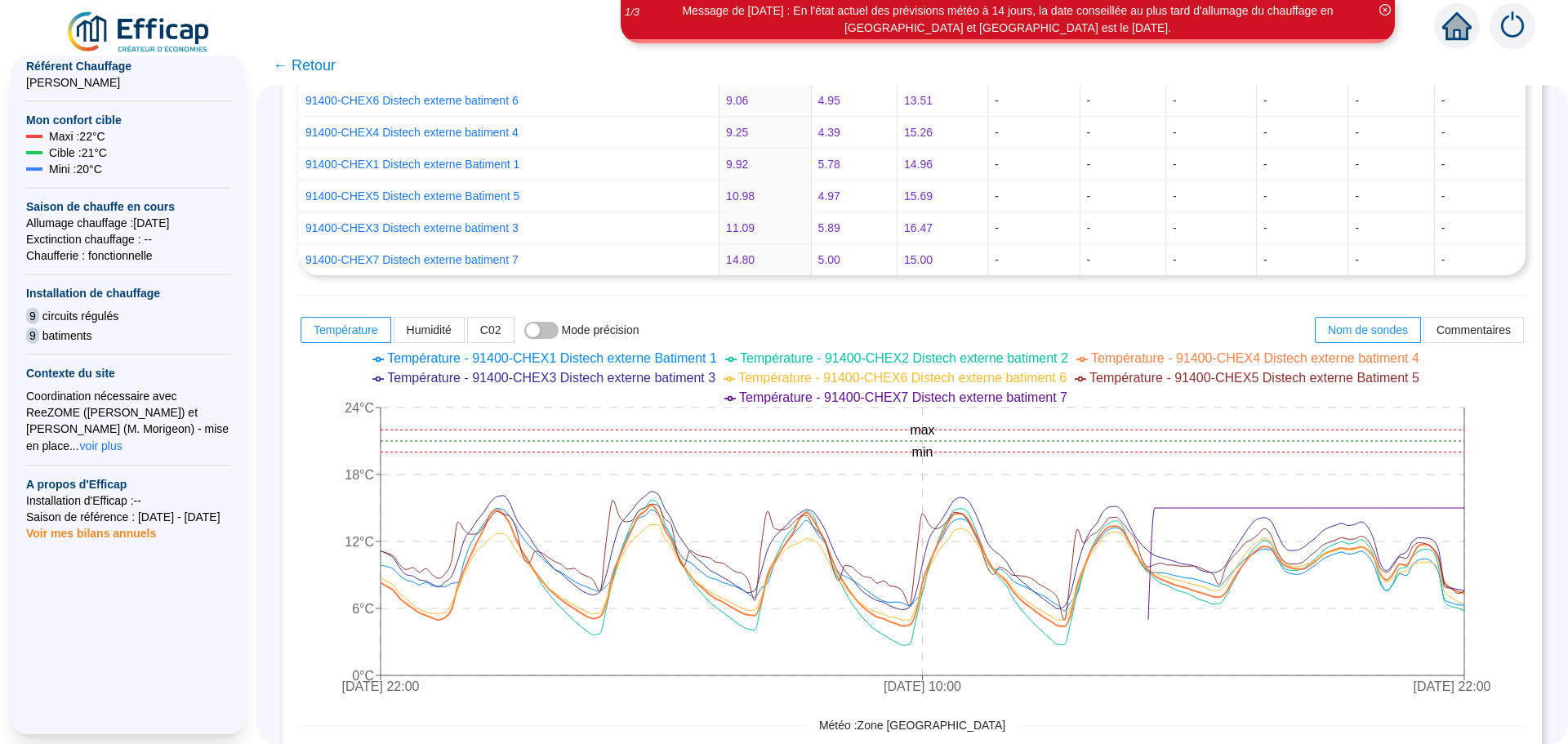
scroll to position [385, 0]
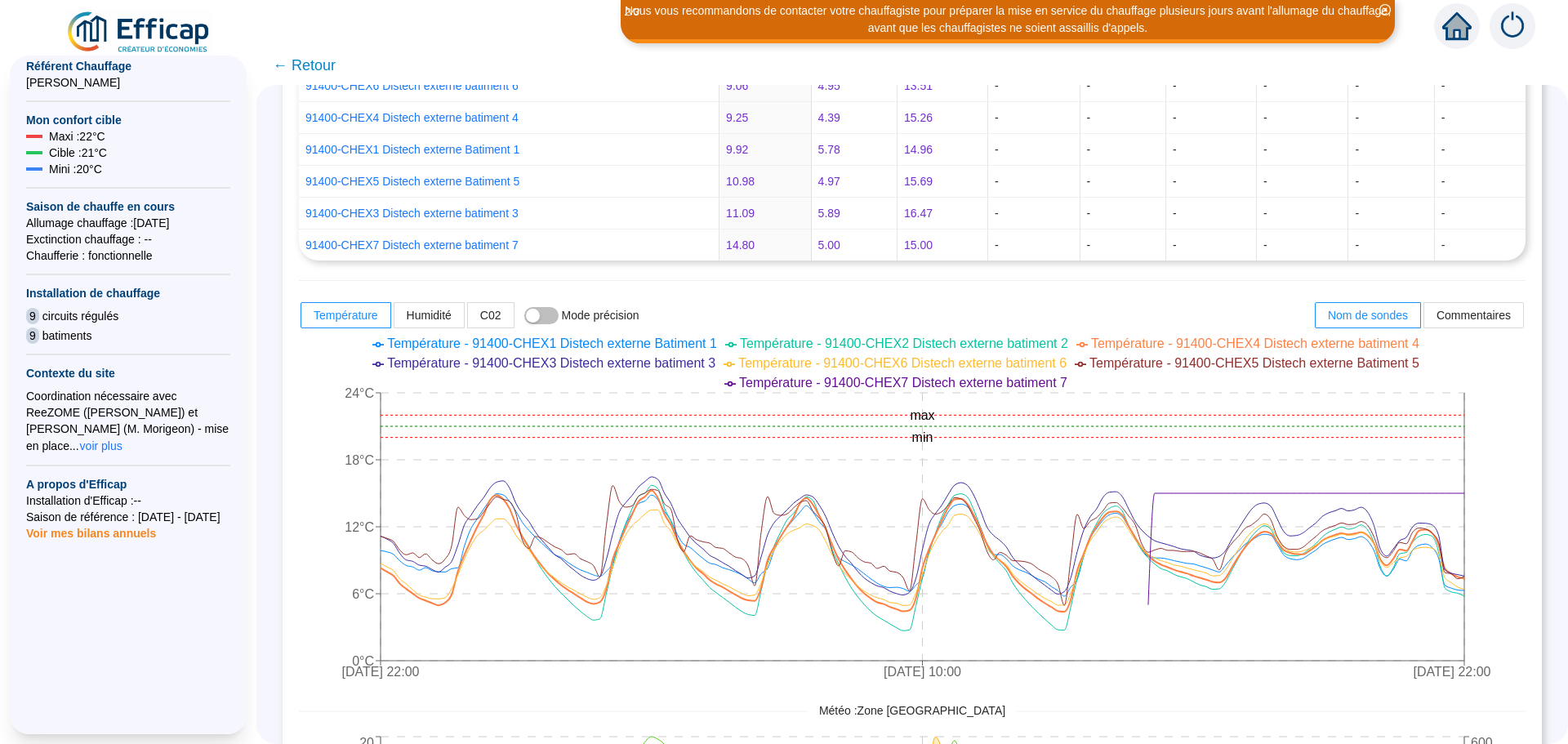
drag, startPoint x: 1564, startPoint y: 730, endPoint x: 1439, endPoint y: 294, distance: 453.6
click at [1439, 294] on div "Nom Température (°C) Humidité (%) CO2 (ppm) Moy Min [PERSON_NAME] Min [PERSON_N…" at bounding box center [912, 518] width 1227 height 1081
